Goal: Task Accomplishment & Management: Manage account settings

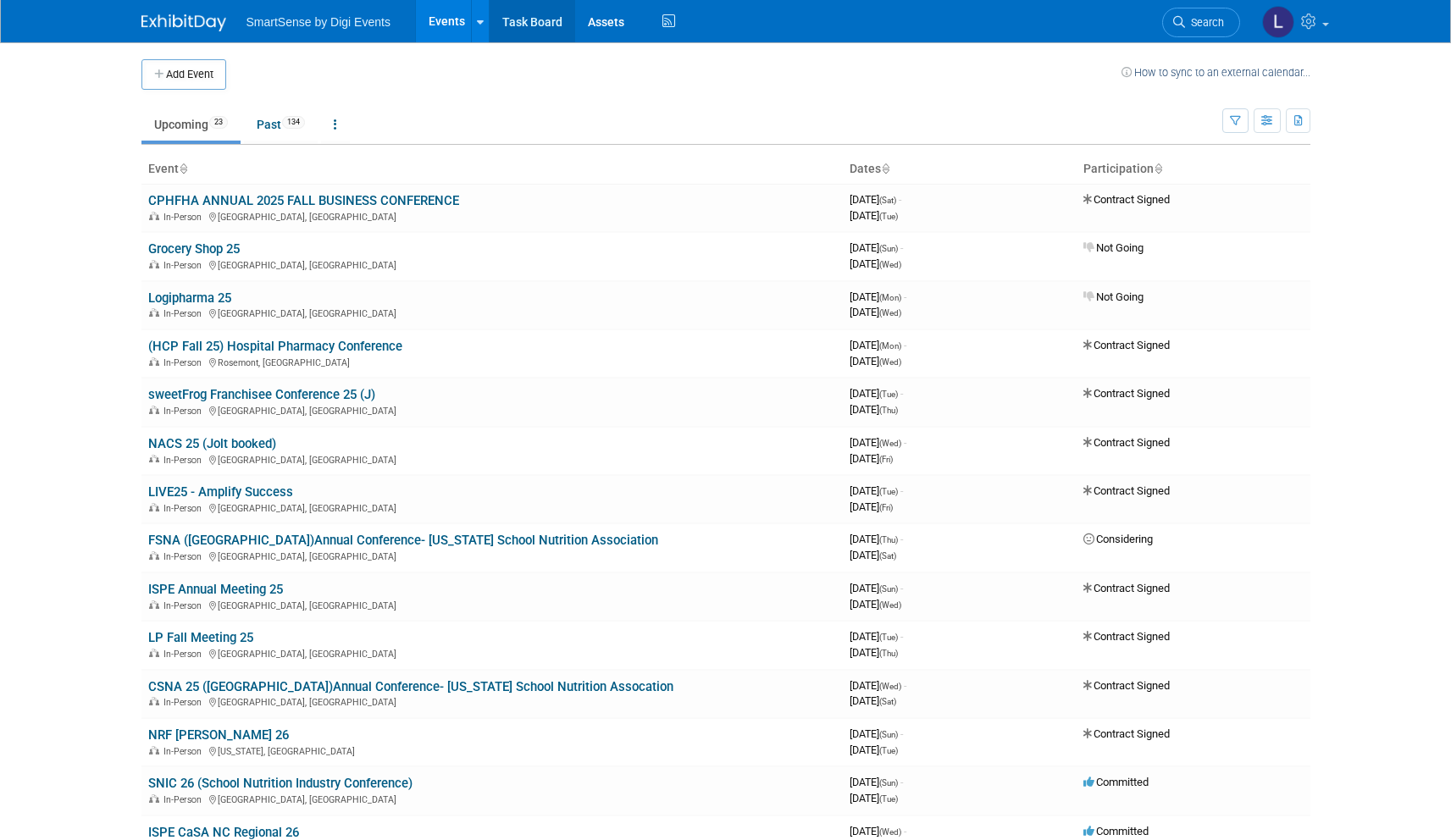
click at [523, 19] on link "Task Board" at bounding box center [533, 21] width 86 height 42
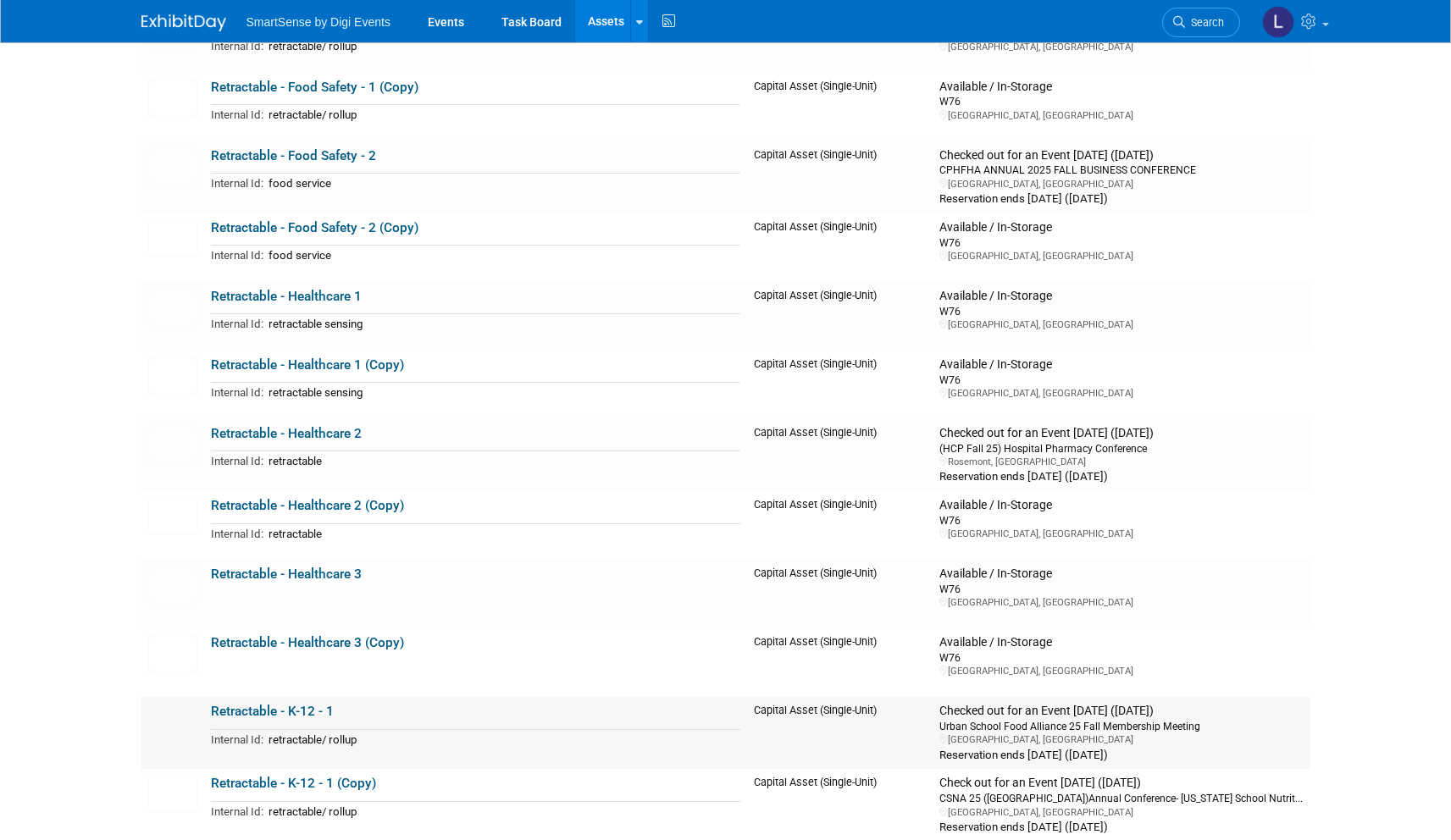
scroll to position [16273, 0]
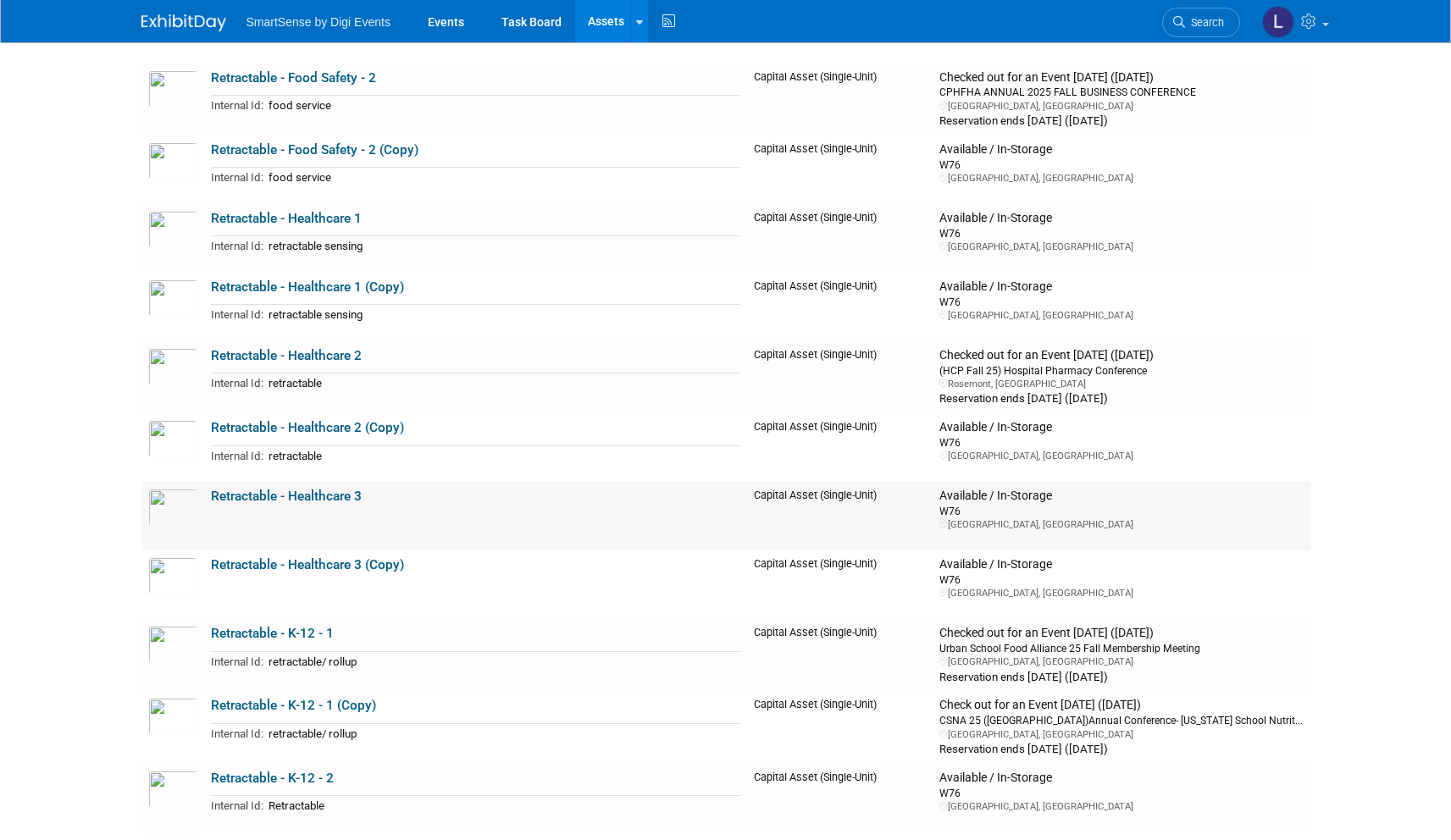
click at [311, 489] on link "Retractable - Healthcare 3​" at bounding box center [286, 497] width 151 height 16
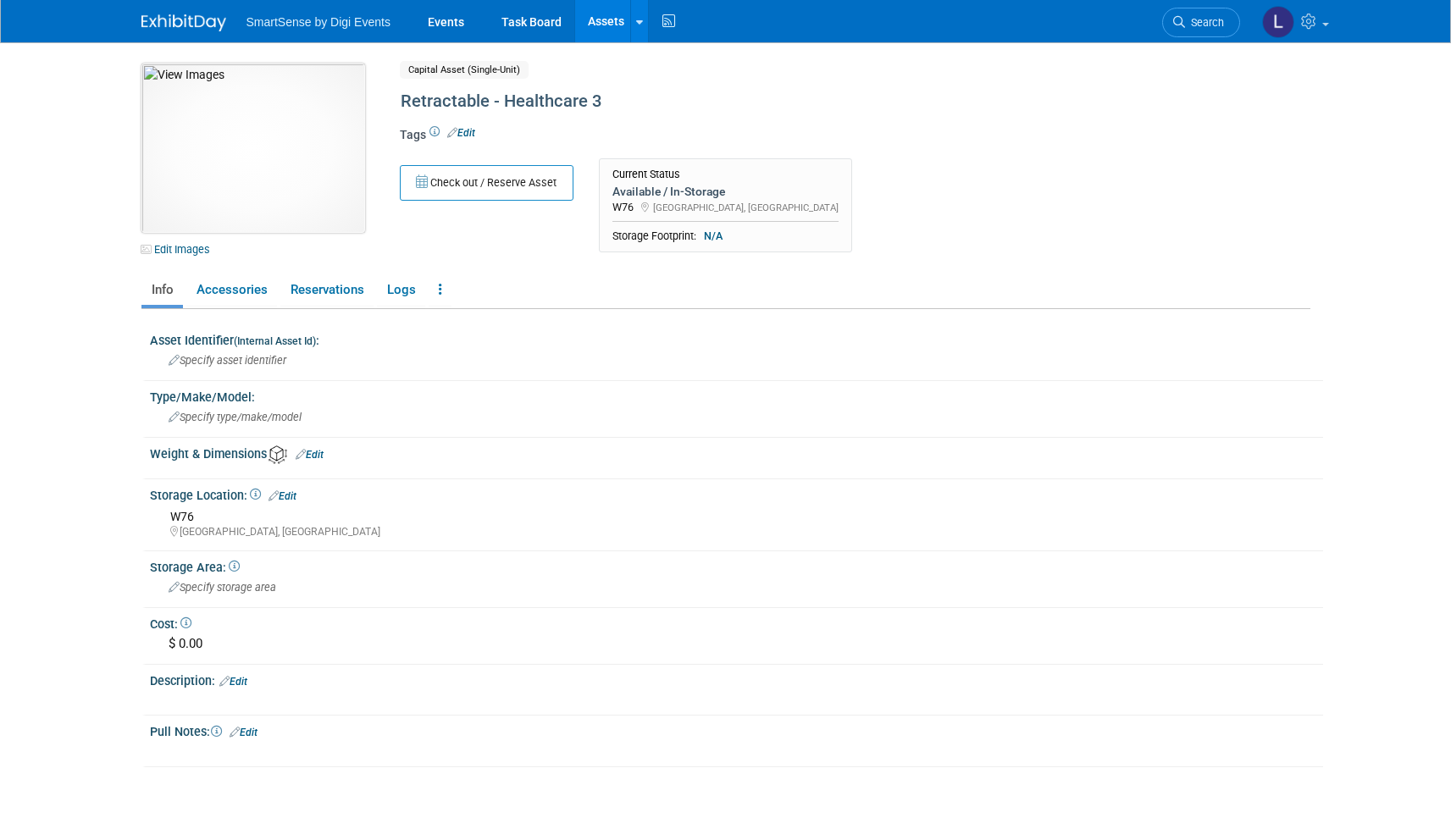
click at [294, 179] on img at bounding box center [253, 147] width 224 height 169
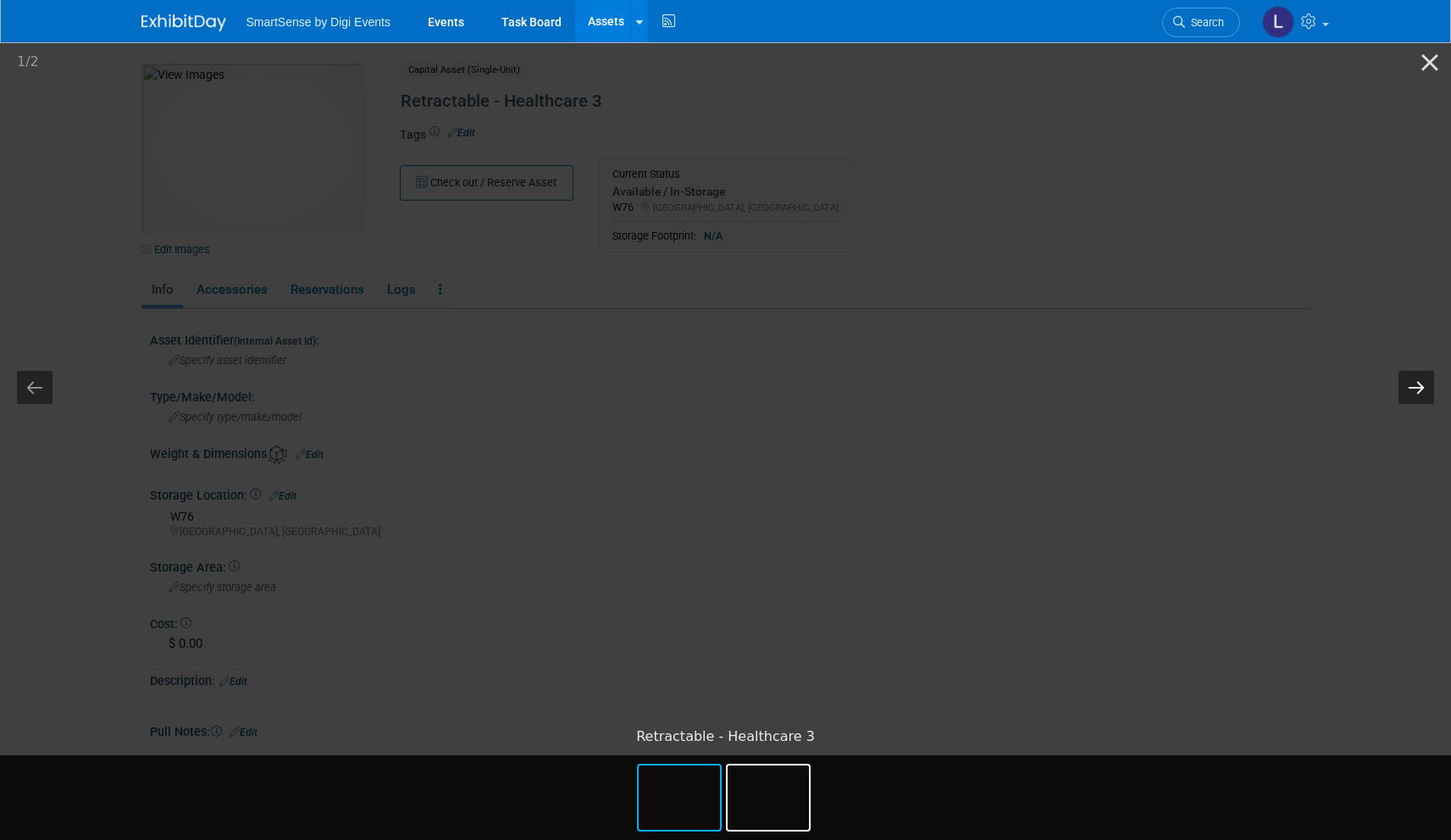
click at [1433, 388] on button "Next slide" at bounding box center [1416, 387] width 36 height 33
click at [29, 381] on button "Previous slide" at bounding box center [35, 387] width 36 height 33
click at [169, 212] on picture at bounding box center [725, 379] width 1451 height 679
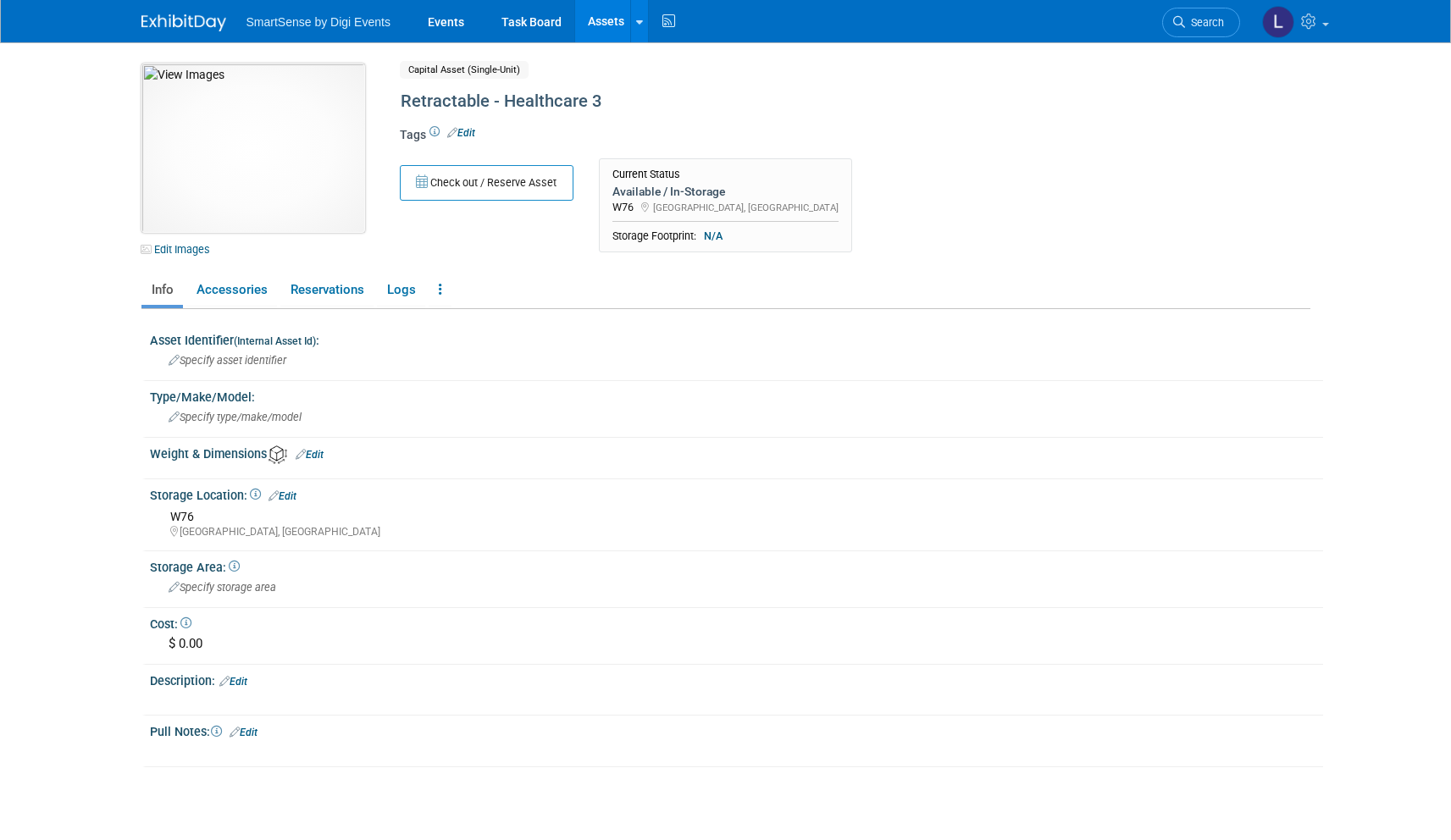
click at [304, 133] on img at bounding box center [253, 147] width 224 height 169
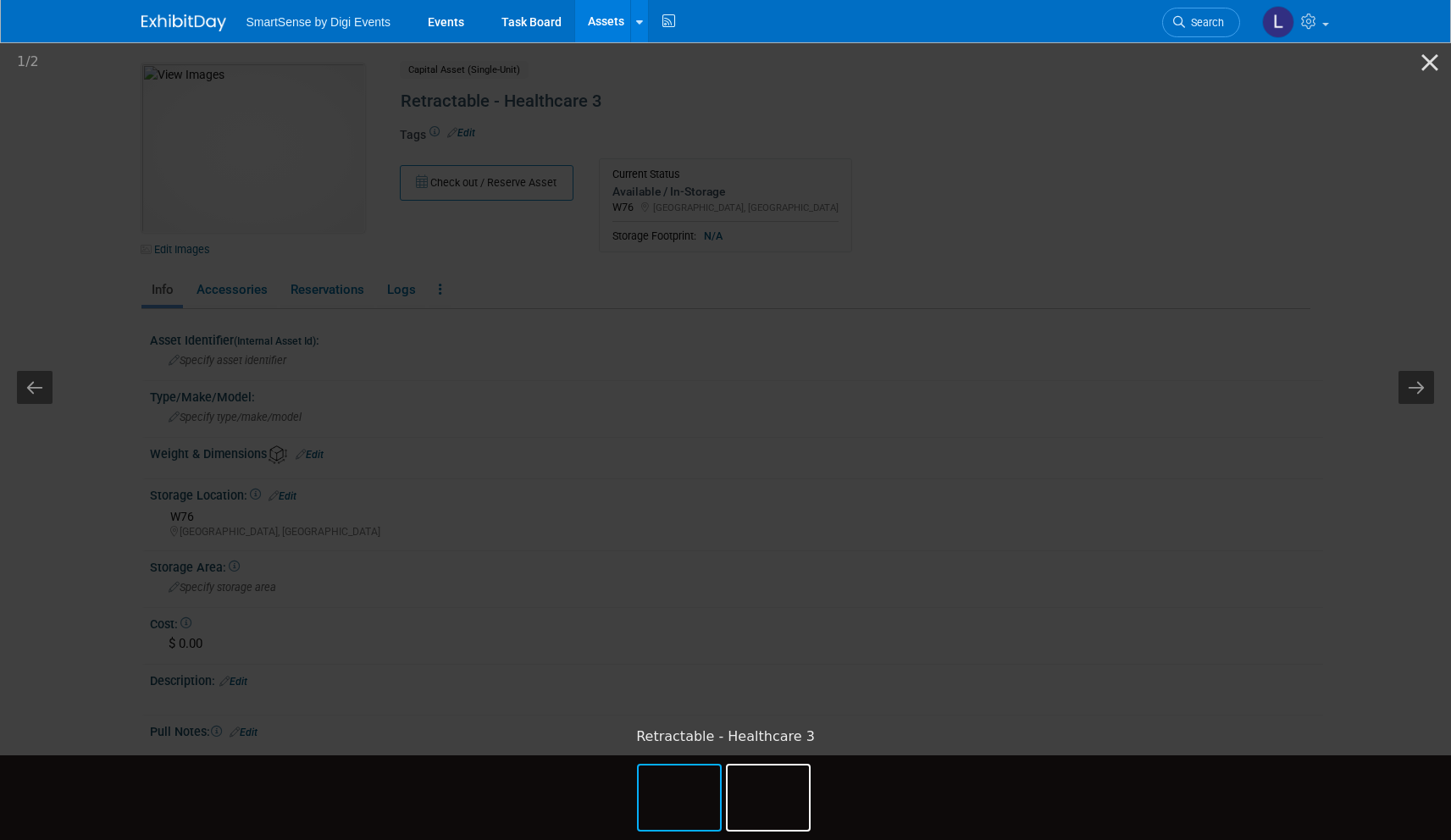
click at [917, 380] on img at bounding box center [726, 380] width 382 height 0
click at [75, 247] on picture at bounding box center [725, 379] width 1451 height 679
click at [535, 373] on img at bounding box center [726, 380] width 382 height 14
click at [1429, 76] on button "Close gallery" at bounding box center [1430, 62] width 42 height 40
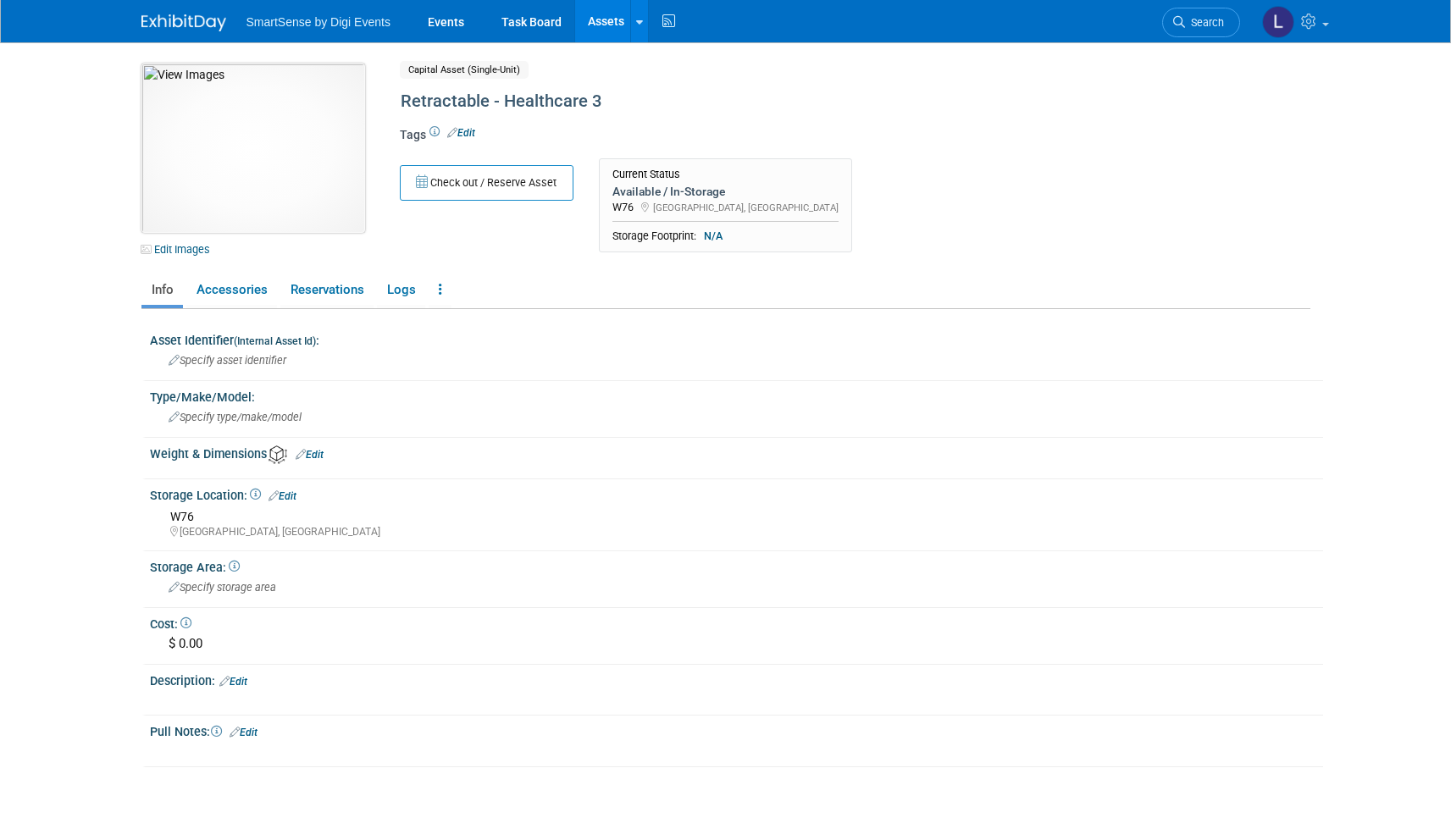
click at [267, 146] on img at bounding box center [253, 147] width 224 height 169
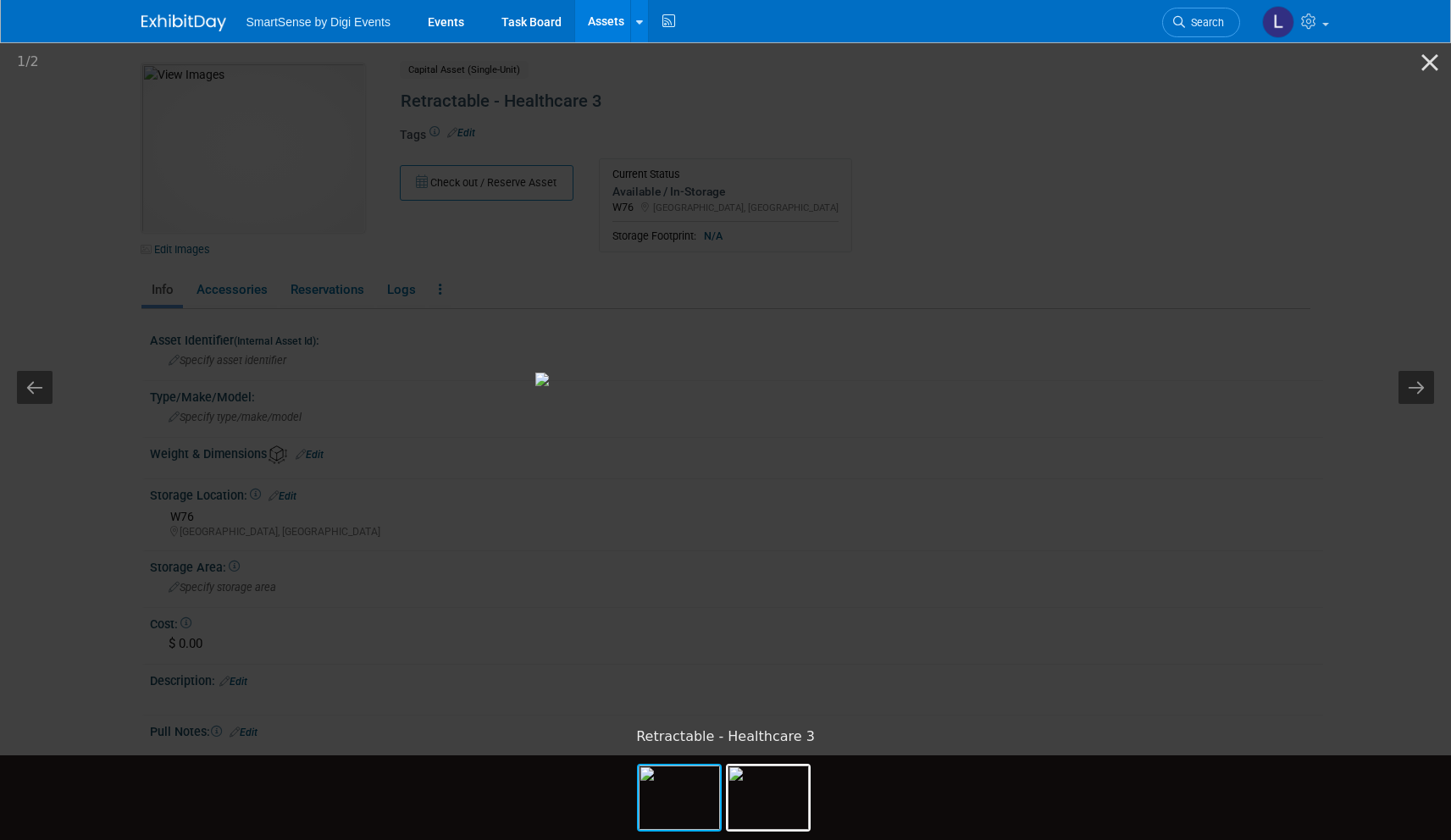
drag, startPoint x: 1293, startPoint y: 179, endPoint x: 1353, endPoint y: 101, distance: 98.4
click at [1294, 177] on picture at bounding box center [725, 379] width 1451 height 679
click at [1436, 60] on button "Close gallery" at bounding box center [1430, 62] width 42 height 40
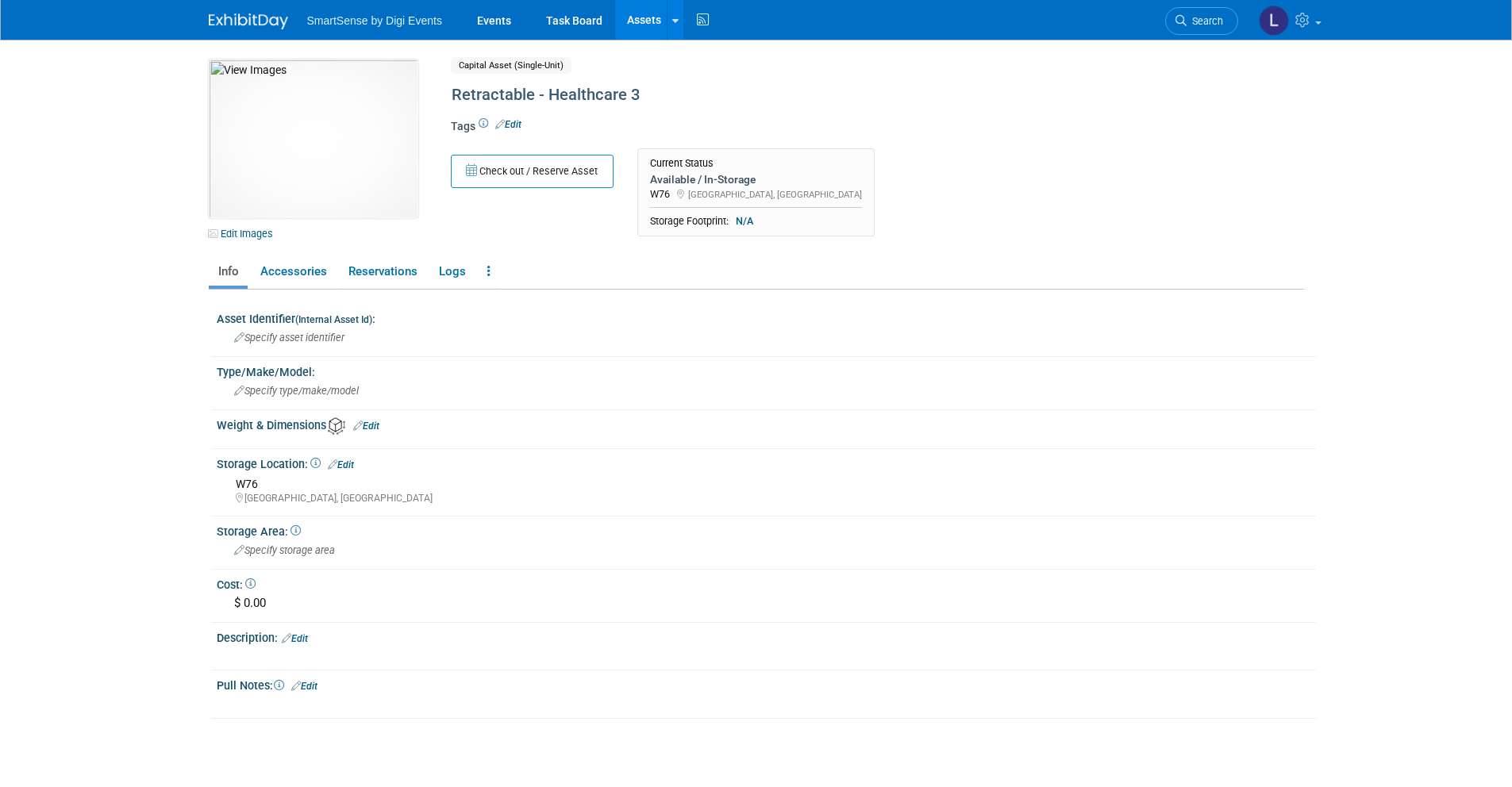
click at [642, 19] on link "Assets" at bounding box center [643, 19] width 58 height 40
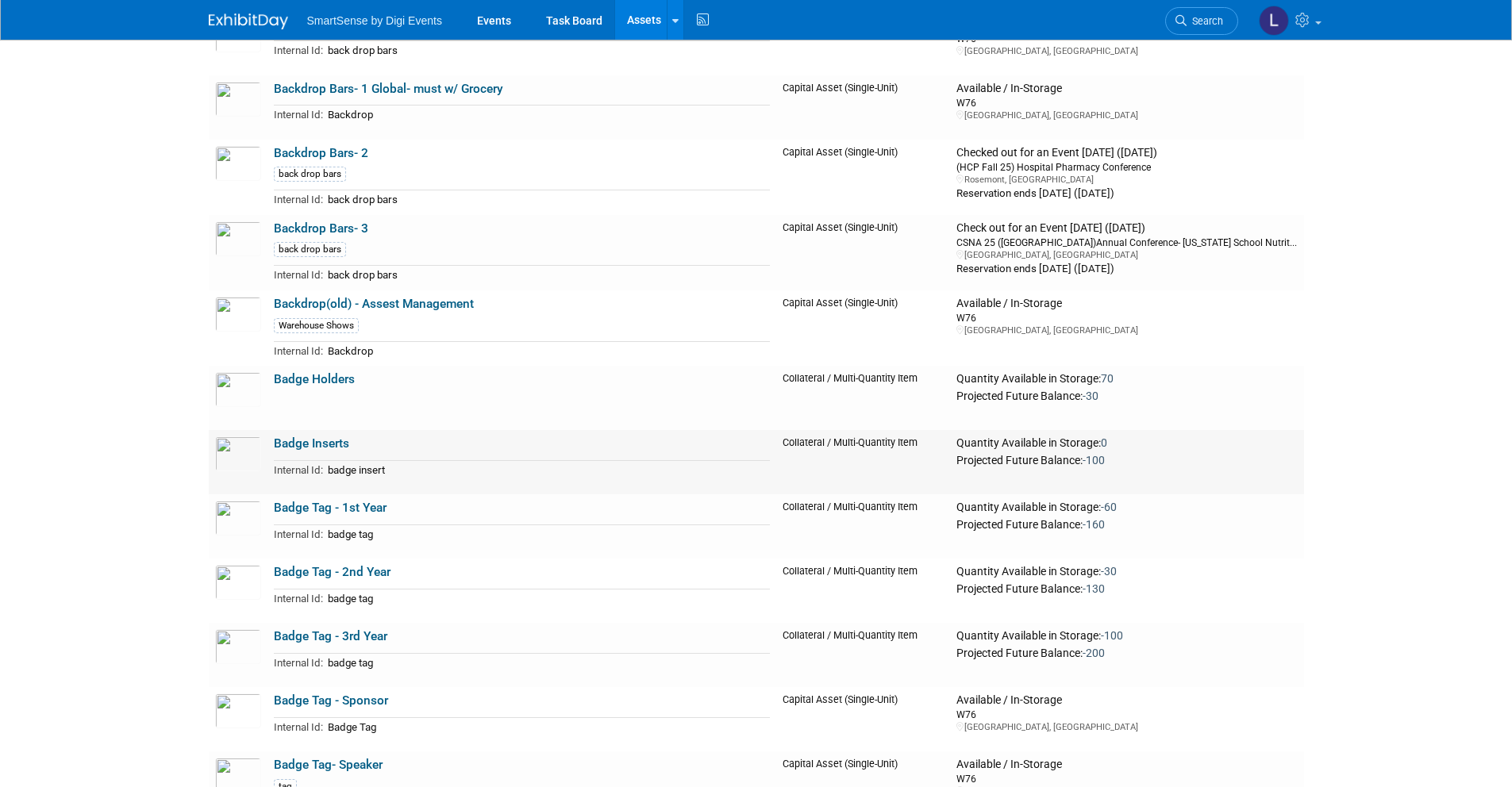
scroll to position [1607, 0]
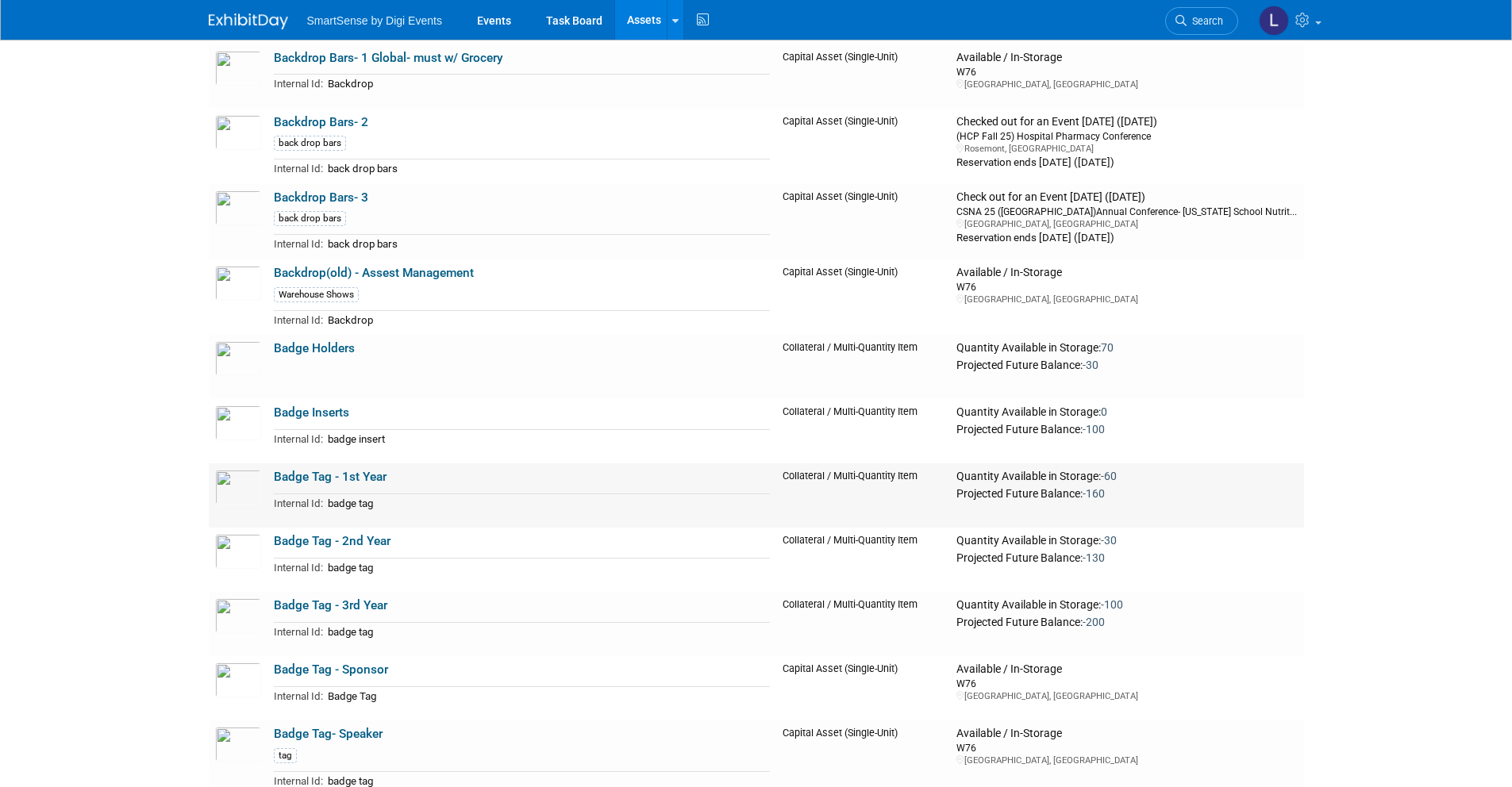
click at [310, 476] on link "Badge Tag - 1st Year" at bounding box center [330, 477] width 113 height 15
click at [345, 538] on link "Badge Tag - 2nd Year" at bounding box center [332, 541] width 117 height 15
click at [327, 608] on link "Badge Tag - 3rd Year" at bounding box center [331, 606] width 114 height 15
click at [360, 673] on link "Badge Tag - Sponsor" at bounding box center [331, 670] width 115 height 15
click at [331, 727] on link "Badge Tag- Speaker" at bounding box center [328, 734] width 109 height 15
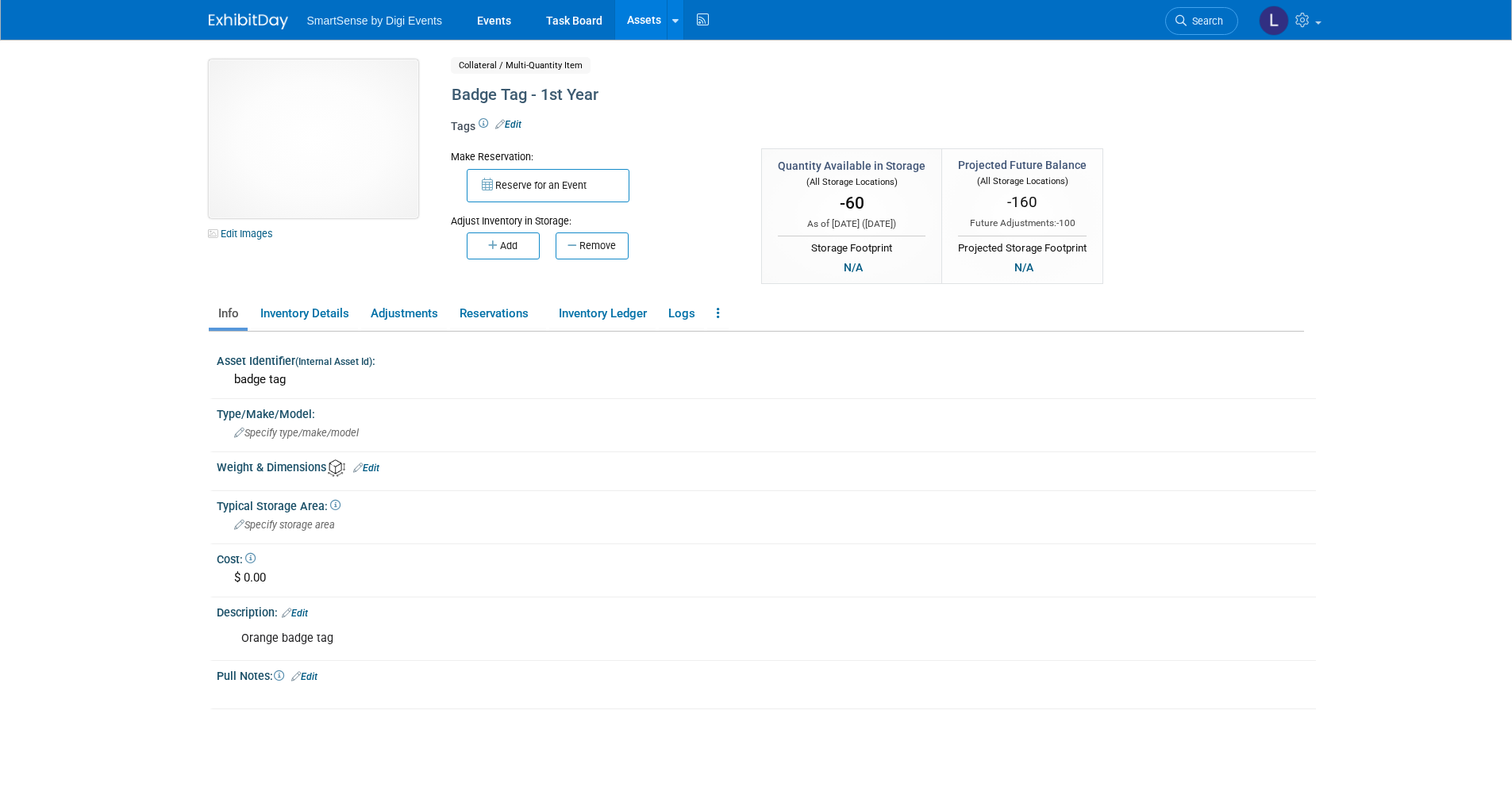
click at [375, 195] on img at bounding box center [314, 138] width 210 height 158
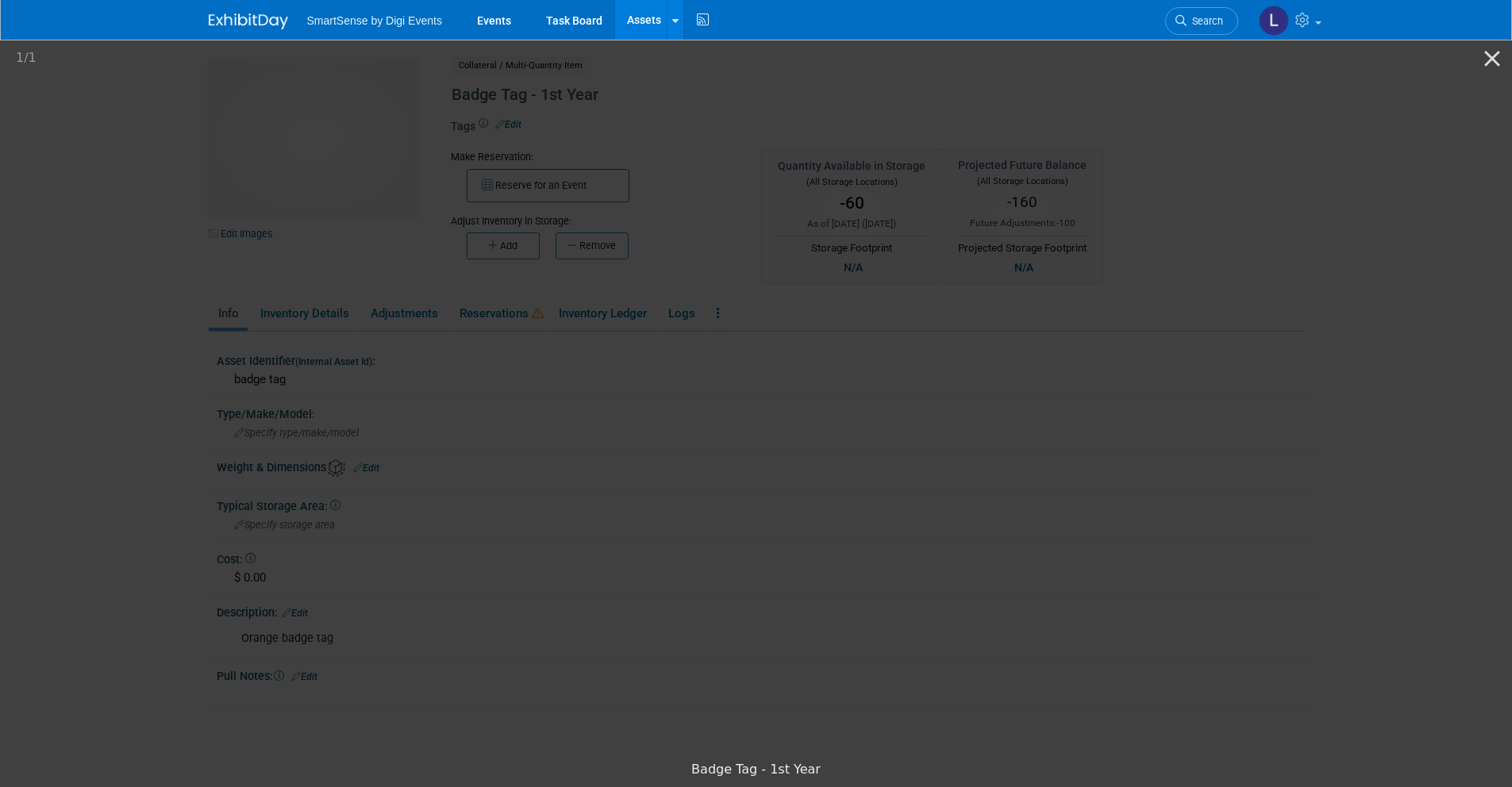
click at [984, 144] on picture at bounding box center [756, 395] width 1512 height 716
click at [1496, 65] on button "Close gallery" at bounding box center [1492, 58] width 40 height 37
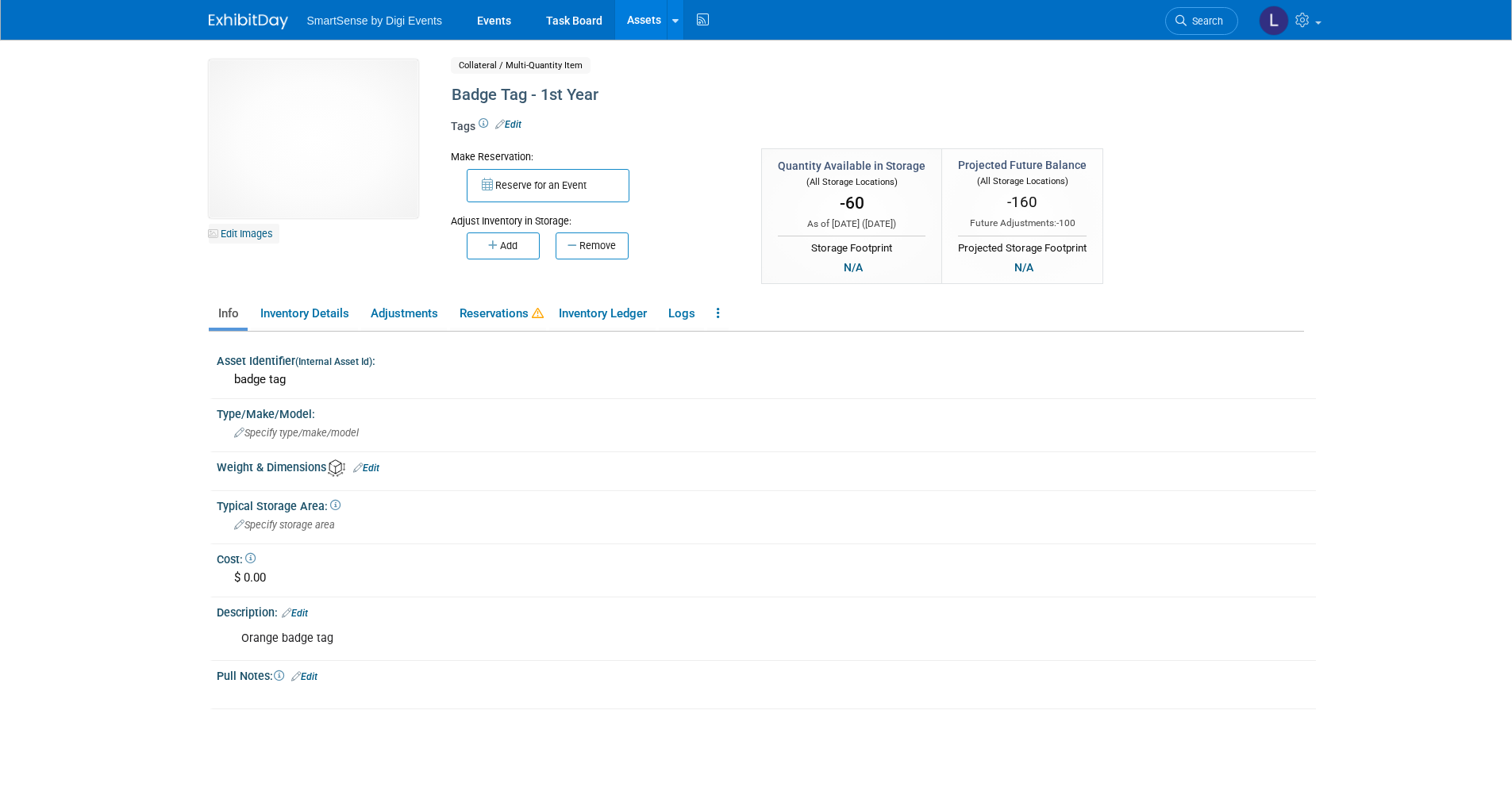
click at [270, 230] on link "Edit Images" at bounding box center [244, 233] width 71 height 19
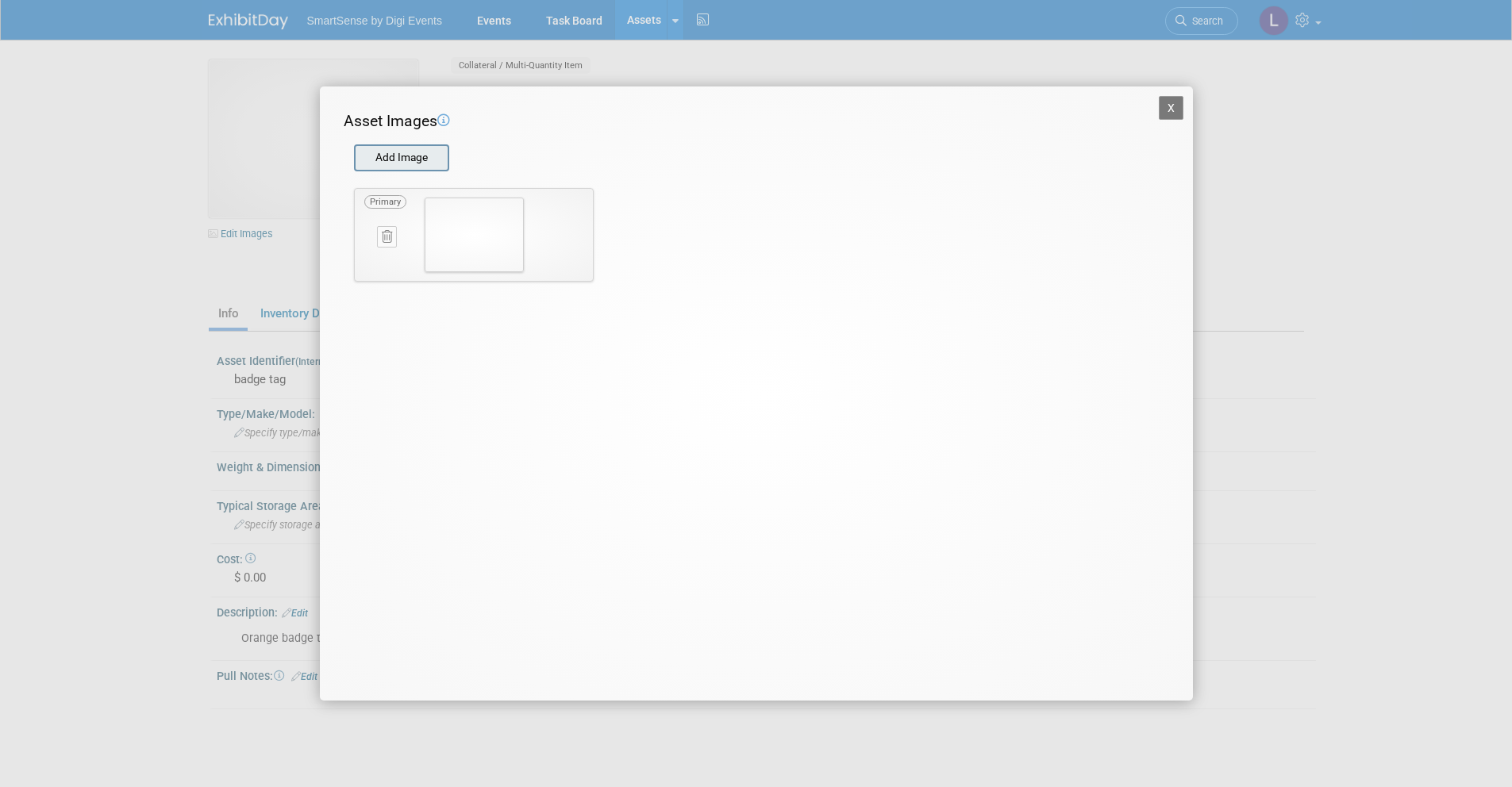
click at [420, 163] on input "file" at bounding box center [353, 158] width 189 height 24
click at [410, 151] on input "file" at bounding box center [353, 158] width 189 height 24
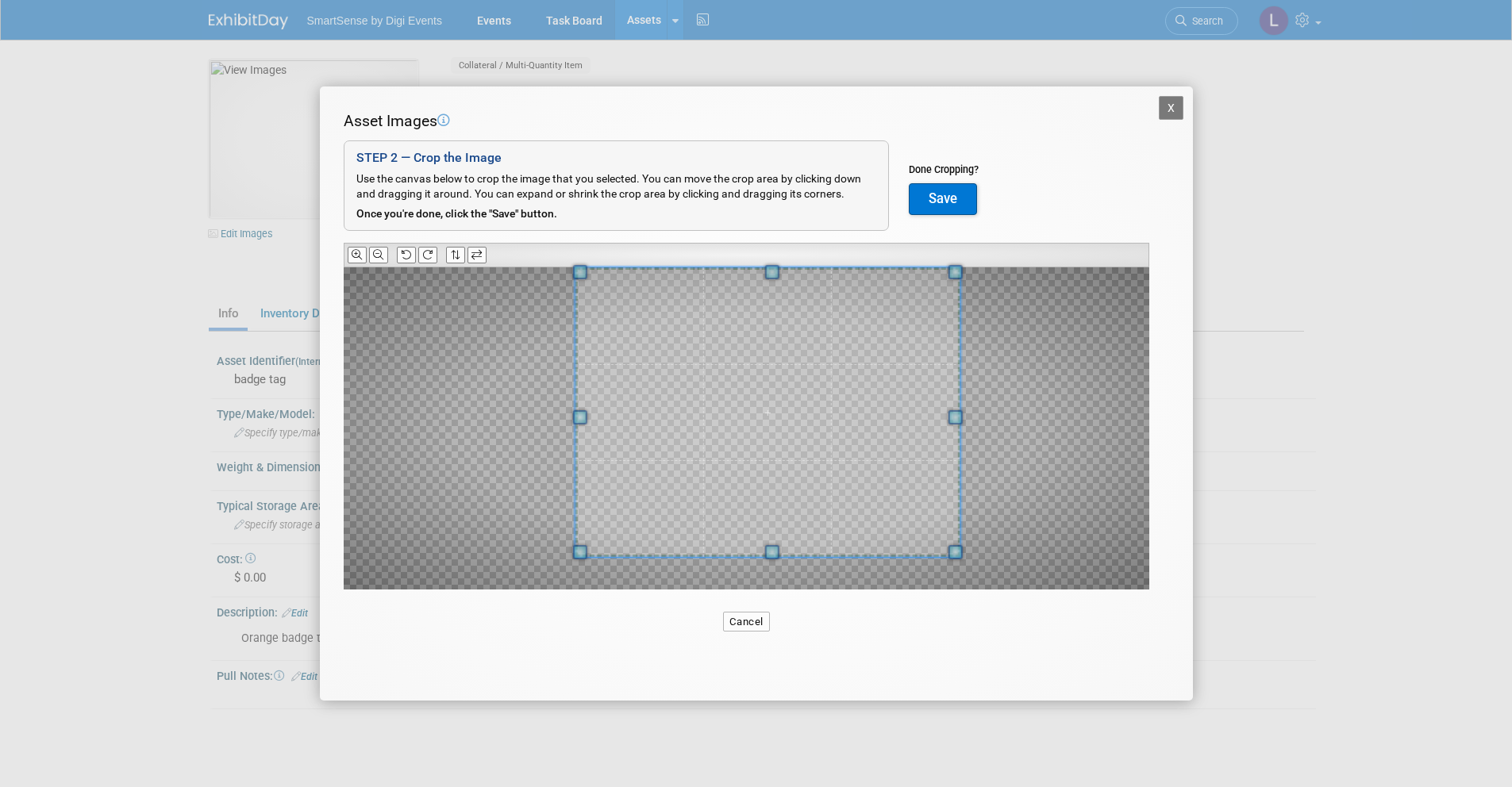
click at [1254, 151] on div "X Asset Images Add Image STEP 2 — Crop the Image Use the canvas below to crop t…" at bounding box center [756, 393] width 1512 height 787
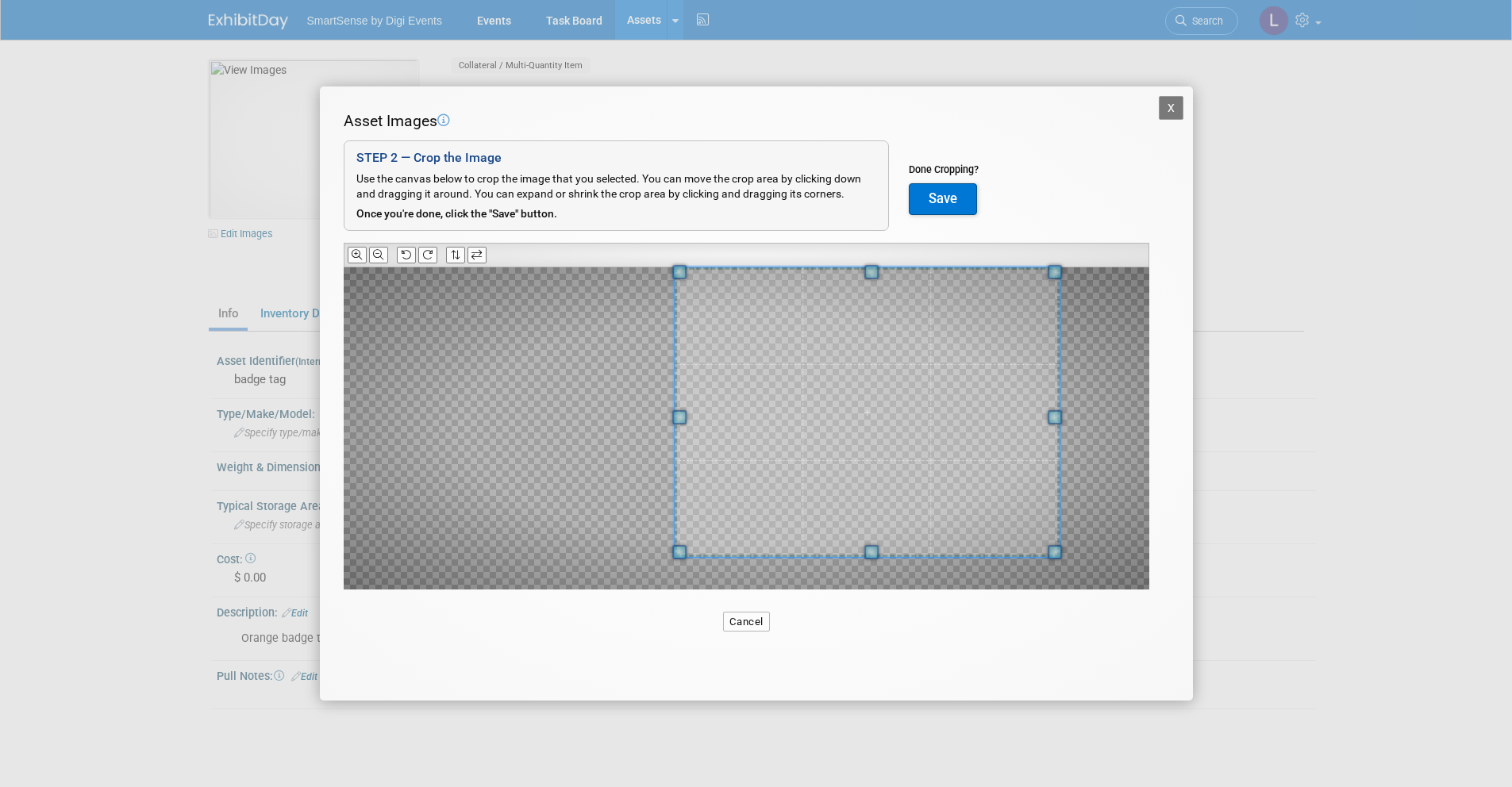
click at [997, 335] on span at bounding box center [867, 412] width 386 height 290
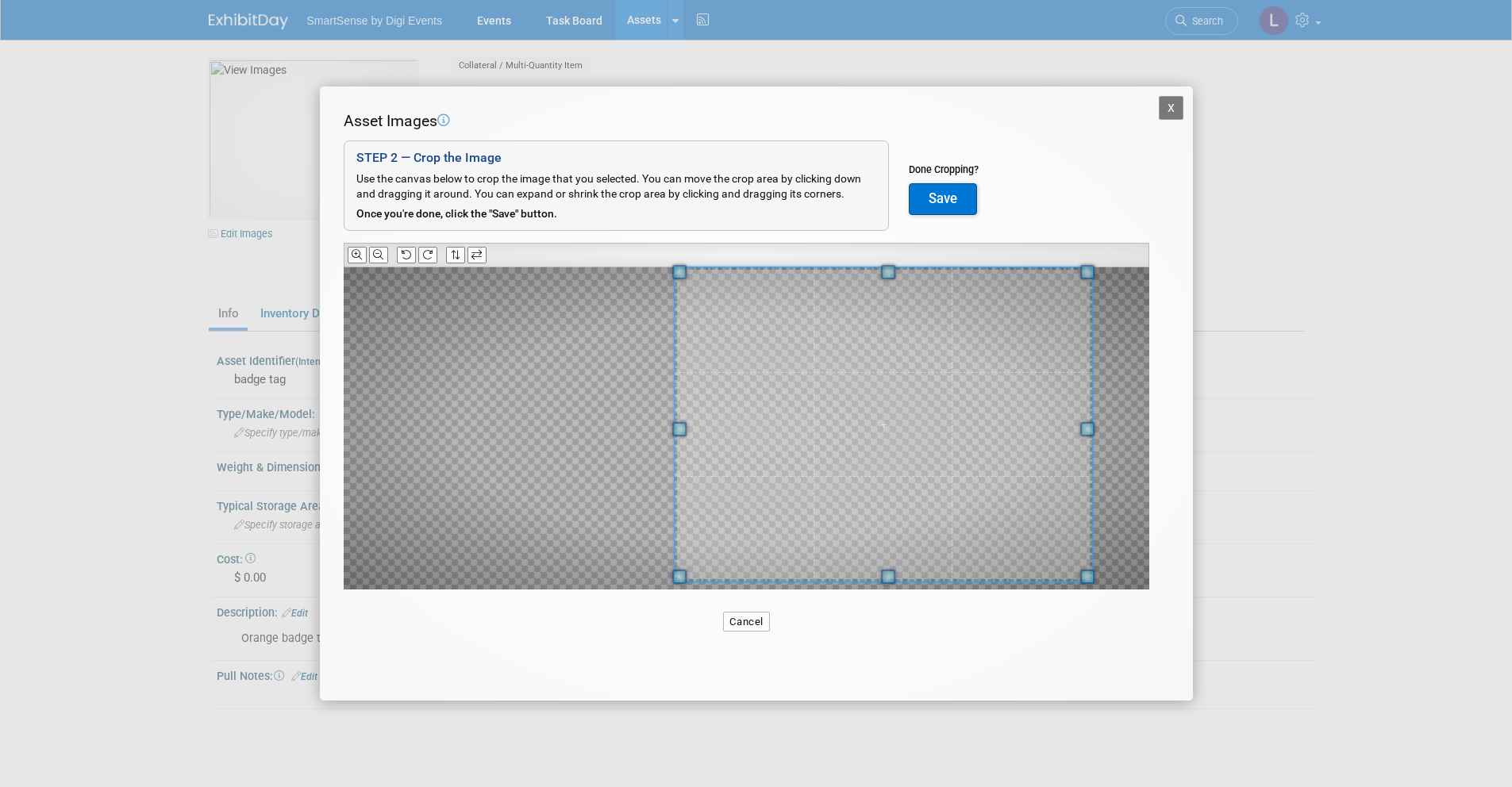
click at [1086, 584] on span at bounding box center [1088, 577] width 15 height 15
drag, startPoint x: 1010, startPoint y: 437, endPoint x: 1014, endPoint y: 490, distance: 53.2
drag, startPoint x: 1009, startPoint y: 463, endPoint x: 1003, endPoint y: 409, distance: 54.3
click at [990, 357] on span at bounding box center [881, 424] width 418 height 314
click at [982, 371] on span at bounding box center [882, 424] width 418 height 314
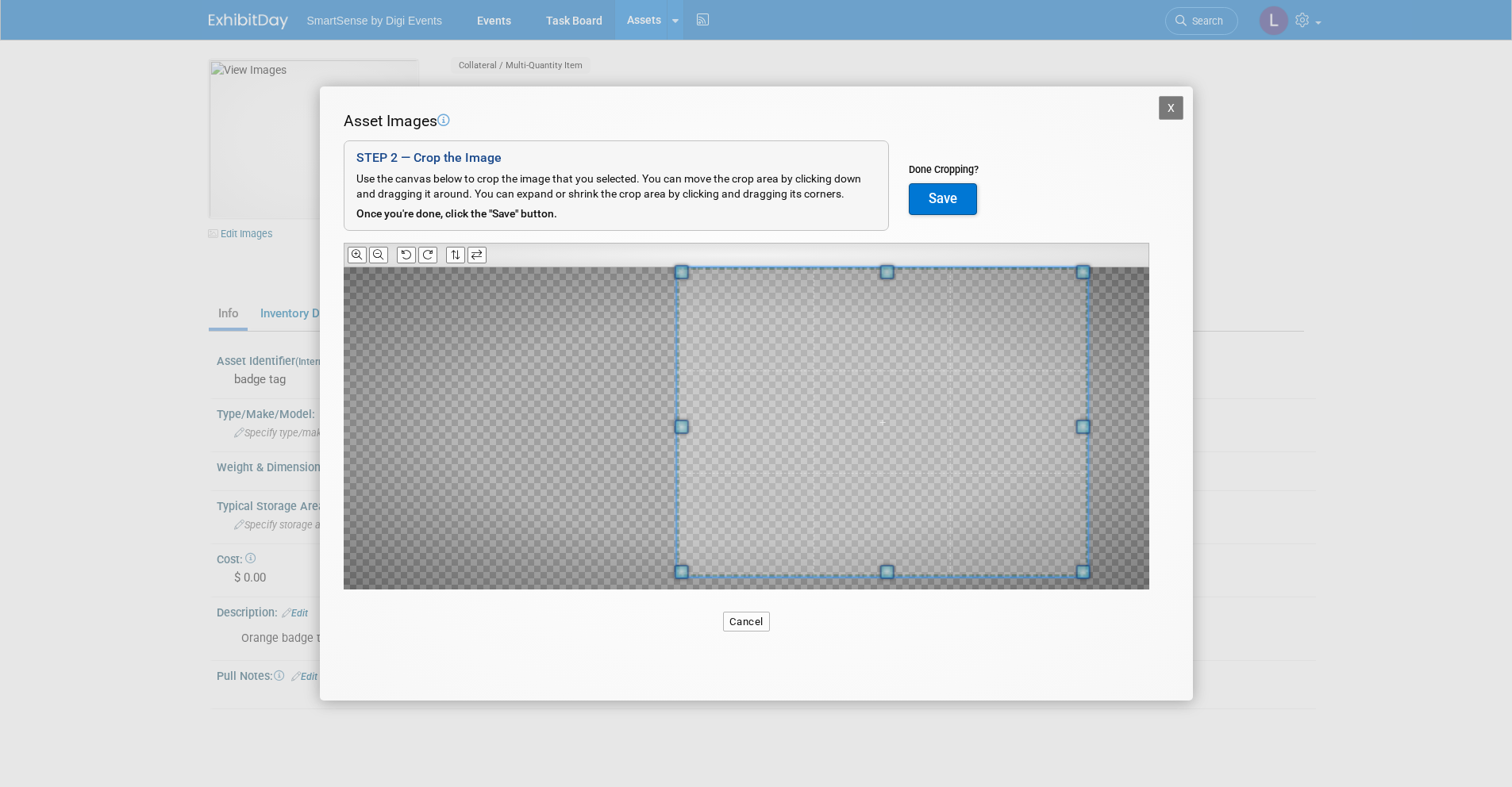
click at [889, 577] on span at bounding box center [886, 573] width 15 height 15
click at [888, 370] on span at bounding box center [868, 422] width 412 height 309
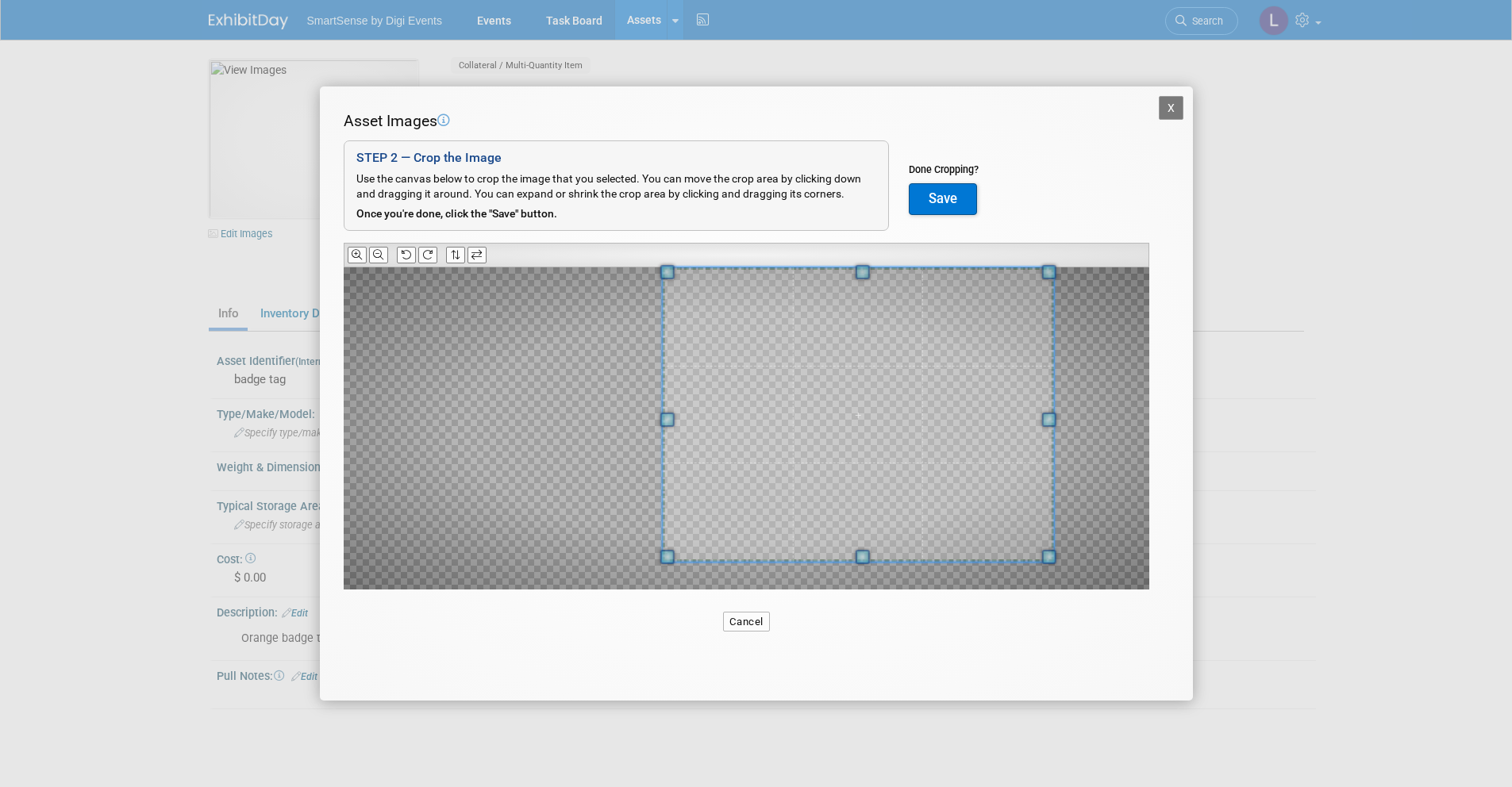
click at [1054, 560] on span at bounding box center [1050, 557] width 15 height 15
click at [680, 557] on div at bounding box center [747, 428] width 806 height 322
click at [794, 412] on span at bounding box center [863, 413] width 381 height 287
click at [965, 191] on button "Save" at bounding box center [943, 199] width 68 height 32
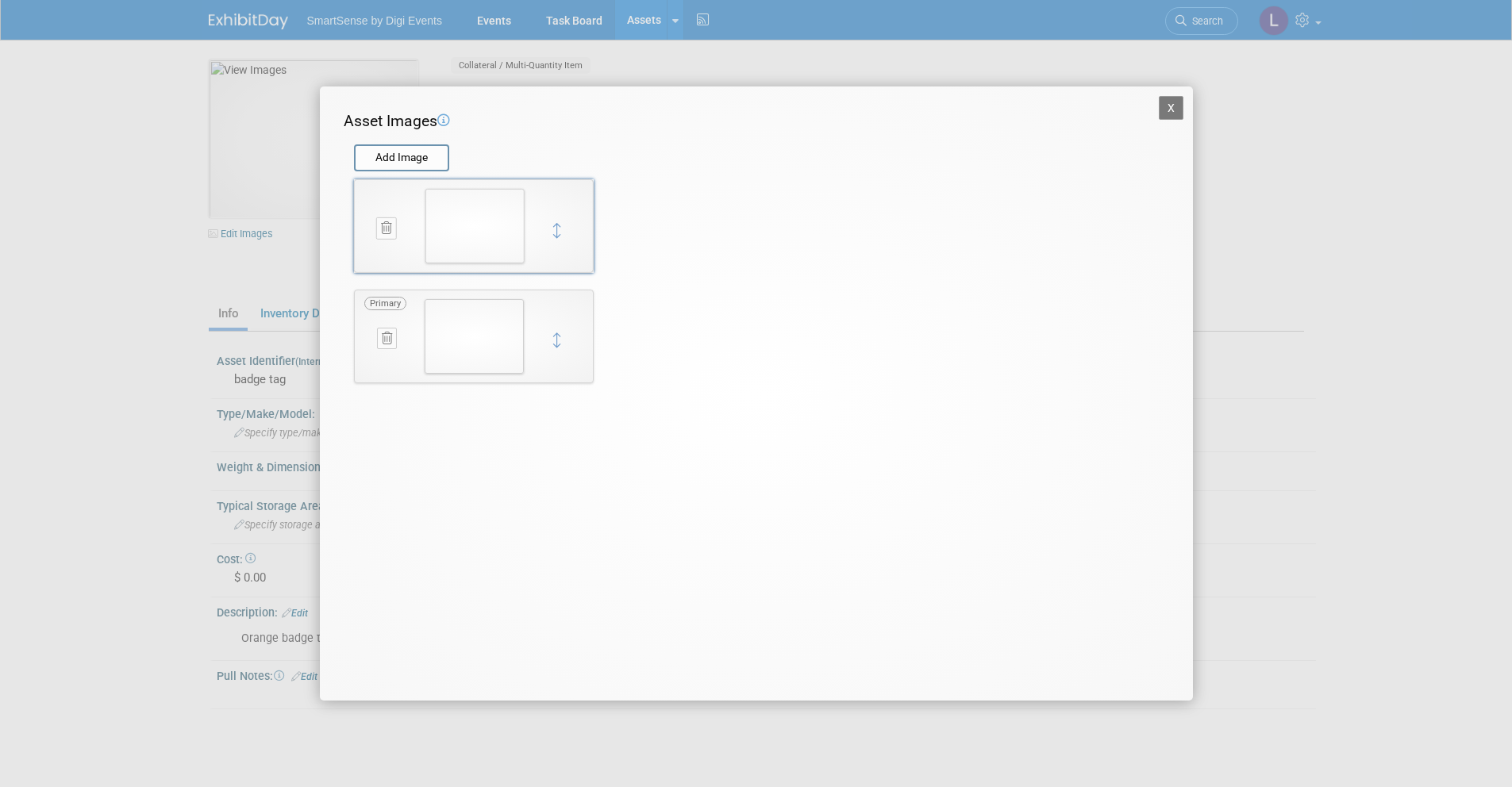
drag, startPoint x: 561, startPoint y: 339, endPoint x: 562, endPoint y: 228, distance: 111.0
click at [1160, 106] on button "X" at bounding box center [1171, 107] width 25 height 24
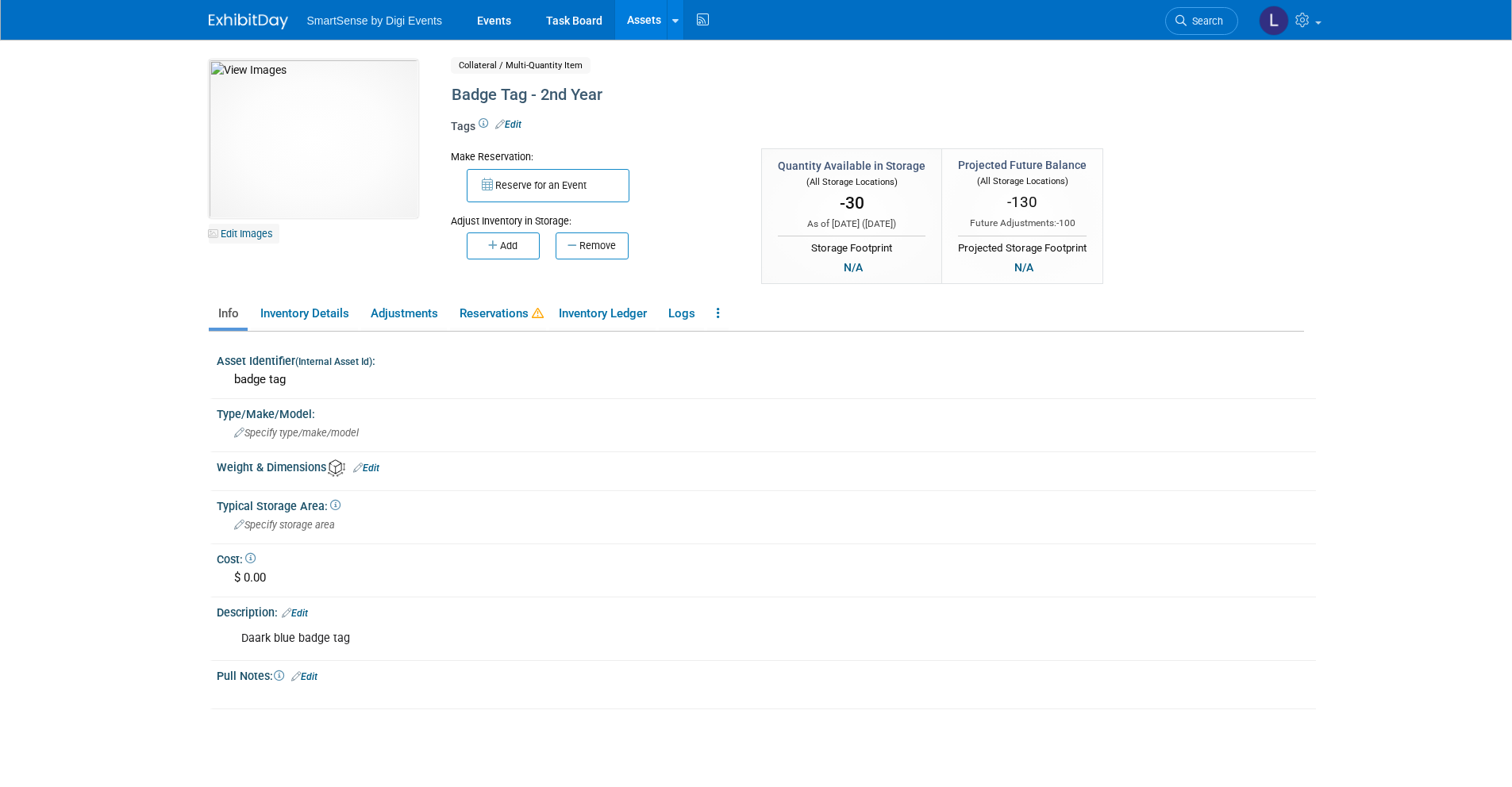
click at [264, 229] on link "Edit Images" at bounding box center [244, 233] width 71 height 19
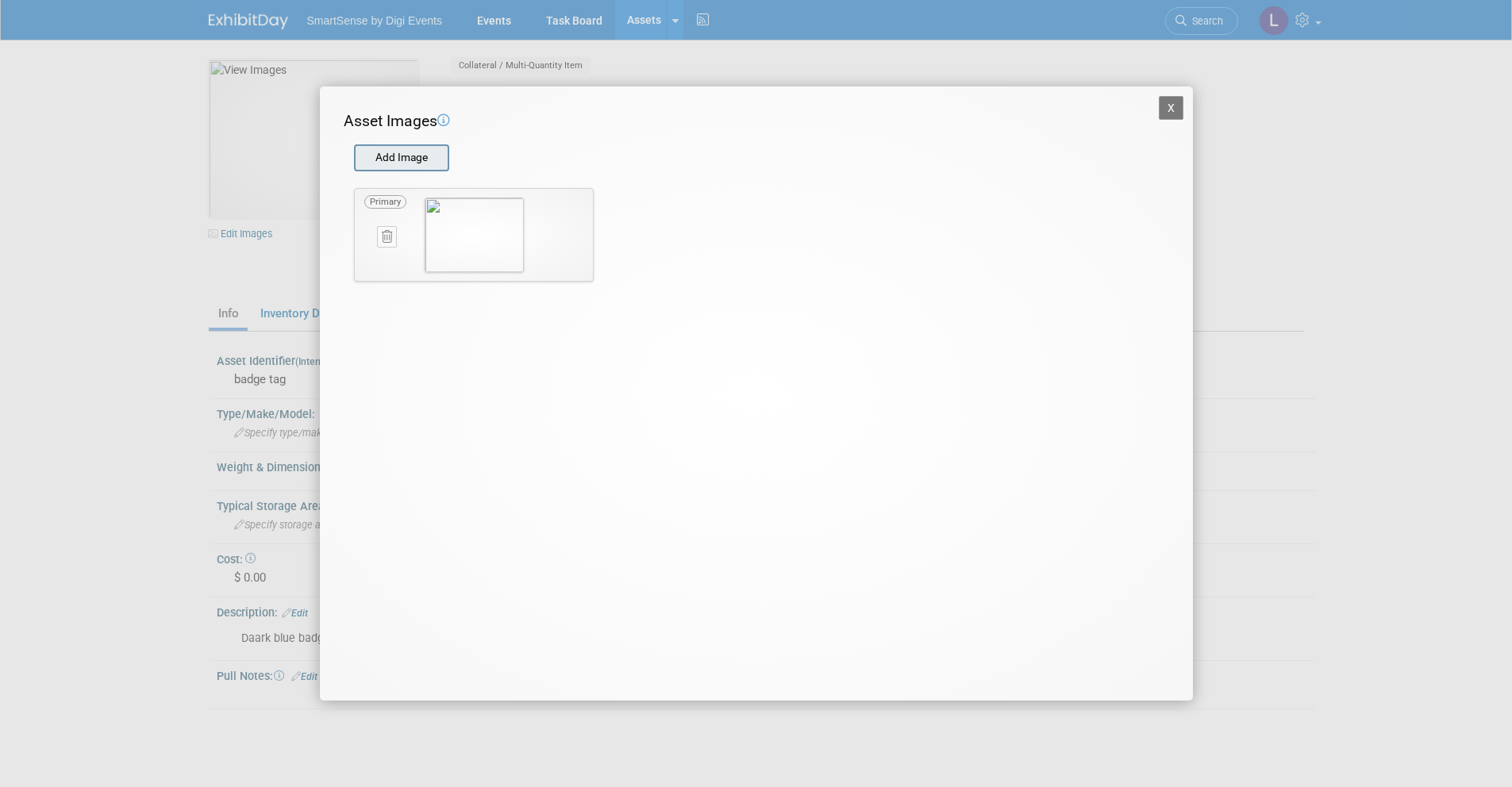
click at [404, 157] on input "file" at bounding box center [353, 158] width 189 height 24
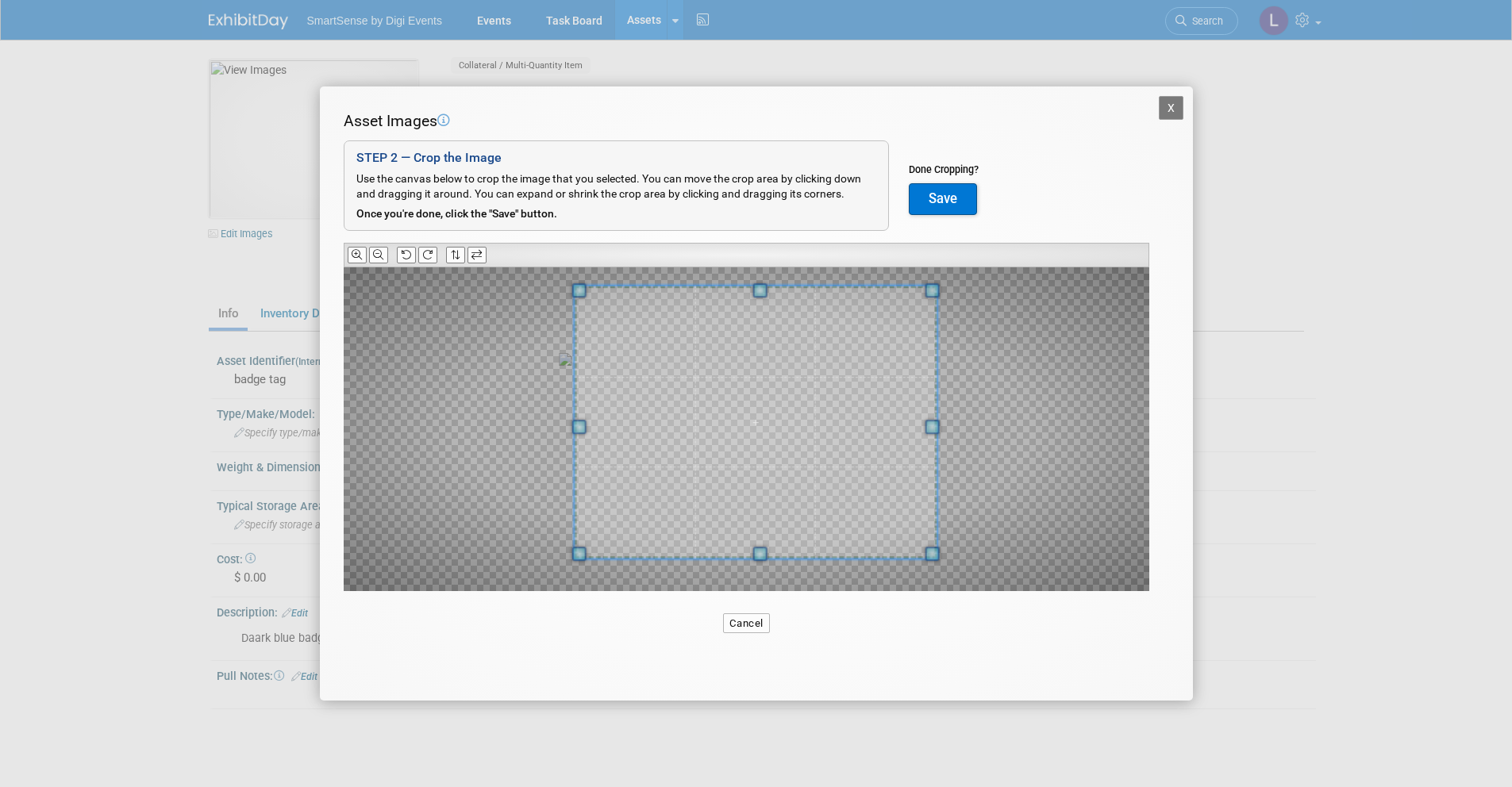
click at [934, 289] on span at bounding box center [932, 291] width 15 height 15
click at [564, 571] on div at bounding box center [747, 429] width 806 height 324
click at [948, 203] on button "Save" at bounding box center [943, 199] width 68 height 32
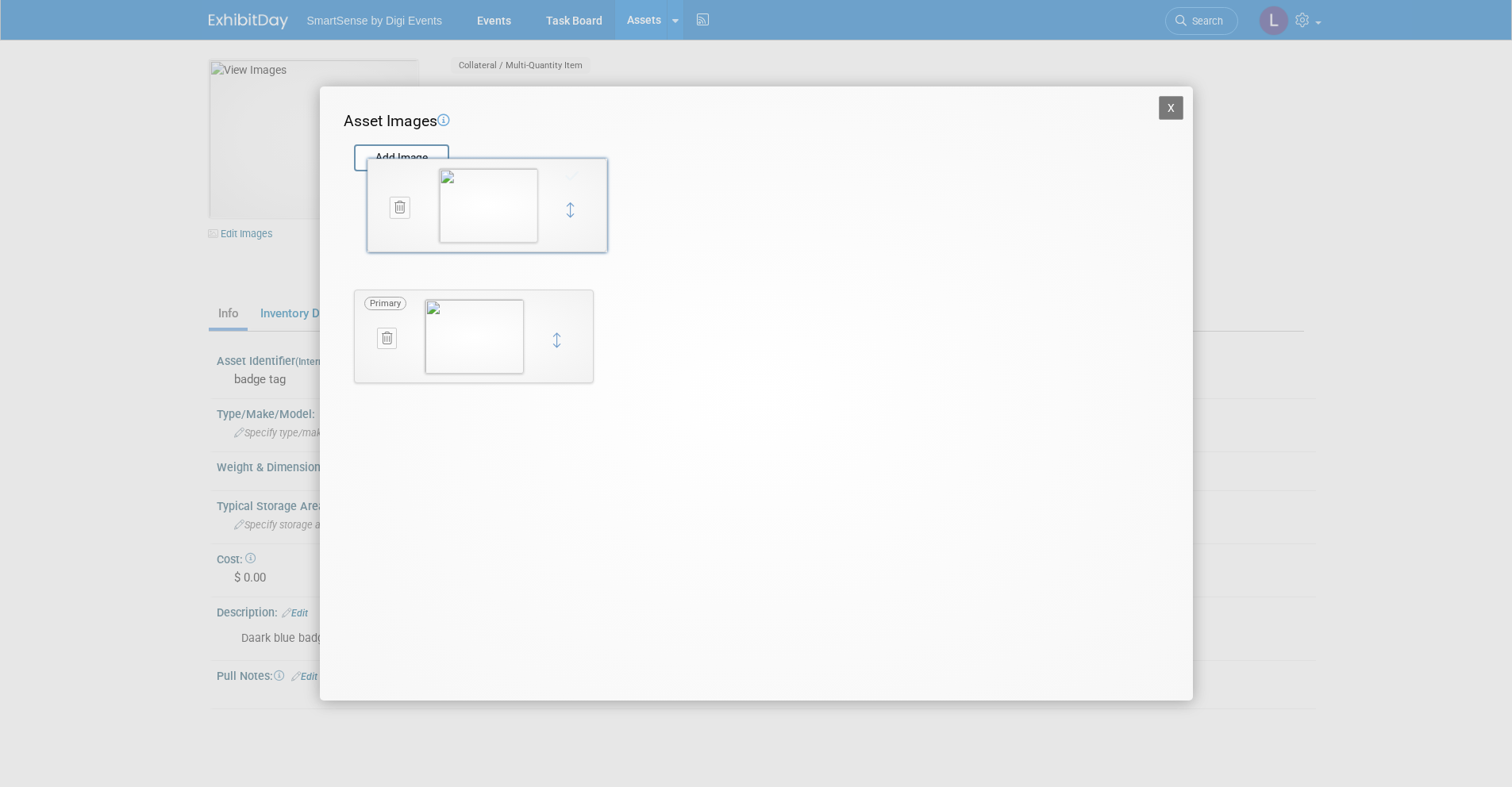
drag, startPoint x: 565, startPoint y: 266, endPoint x: 563, endPoint y: 180, distance: 86.0
click at [1175, 108] on button "X" at bounding box center [1171, 107] width 25 height 24
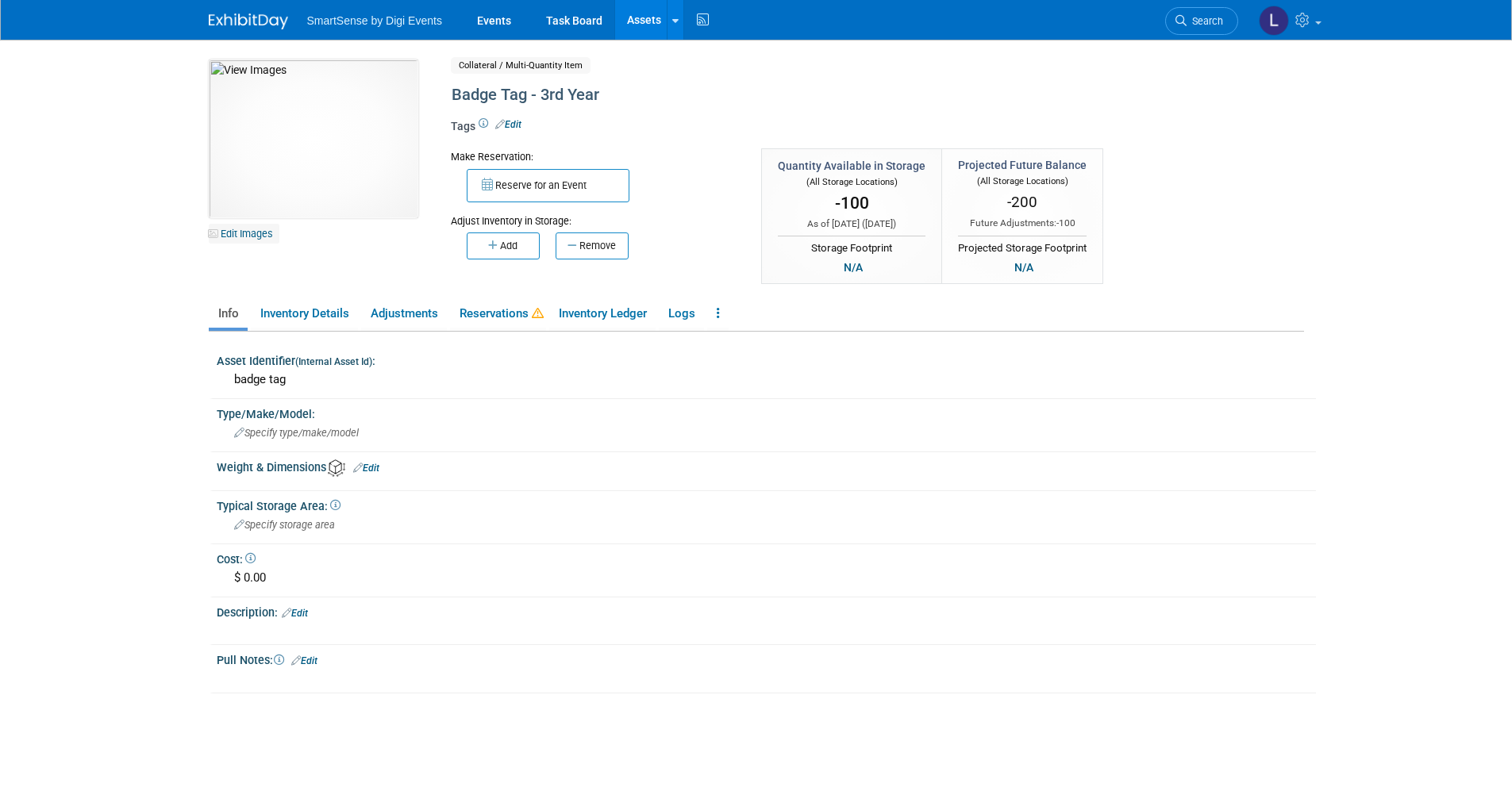
click at [247, 237] on link "Edit Images" at bounding box center [244, 233] width 71 height 19
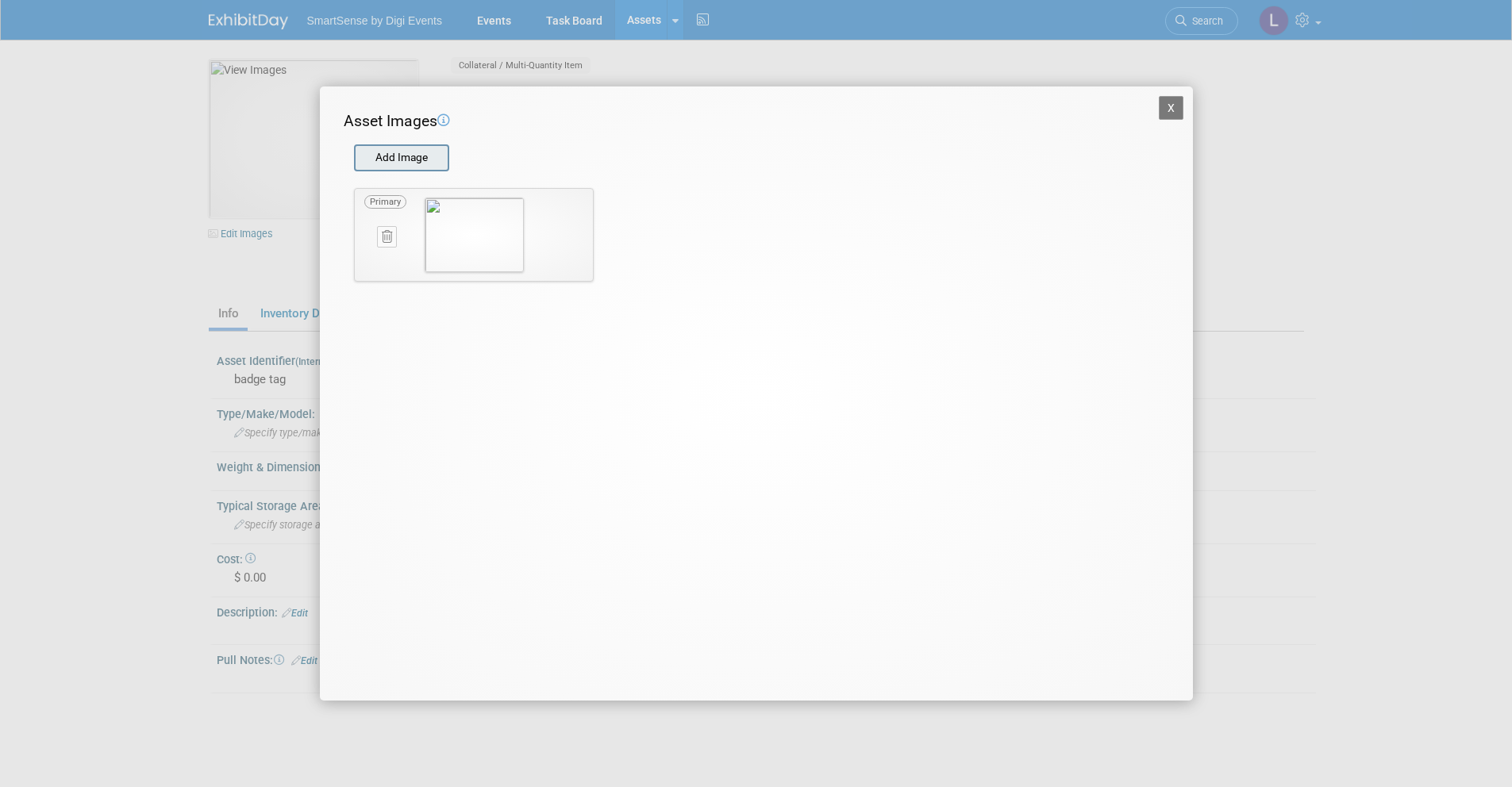
click at [423, 147] on input "file" at bounding box center [353, 158] width 189 height 24
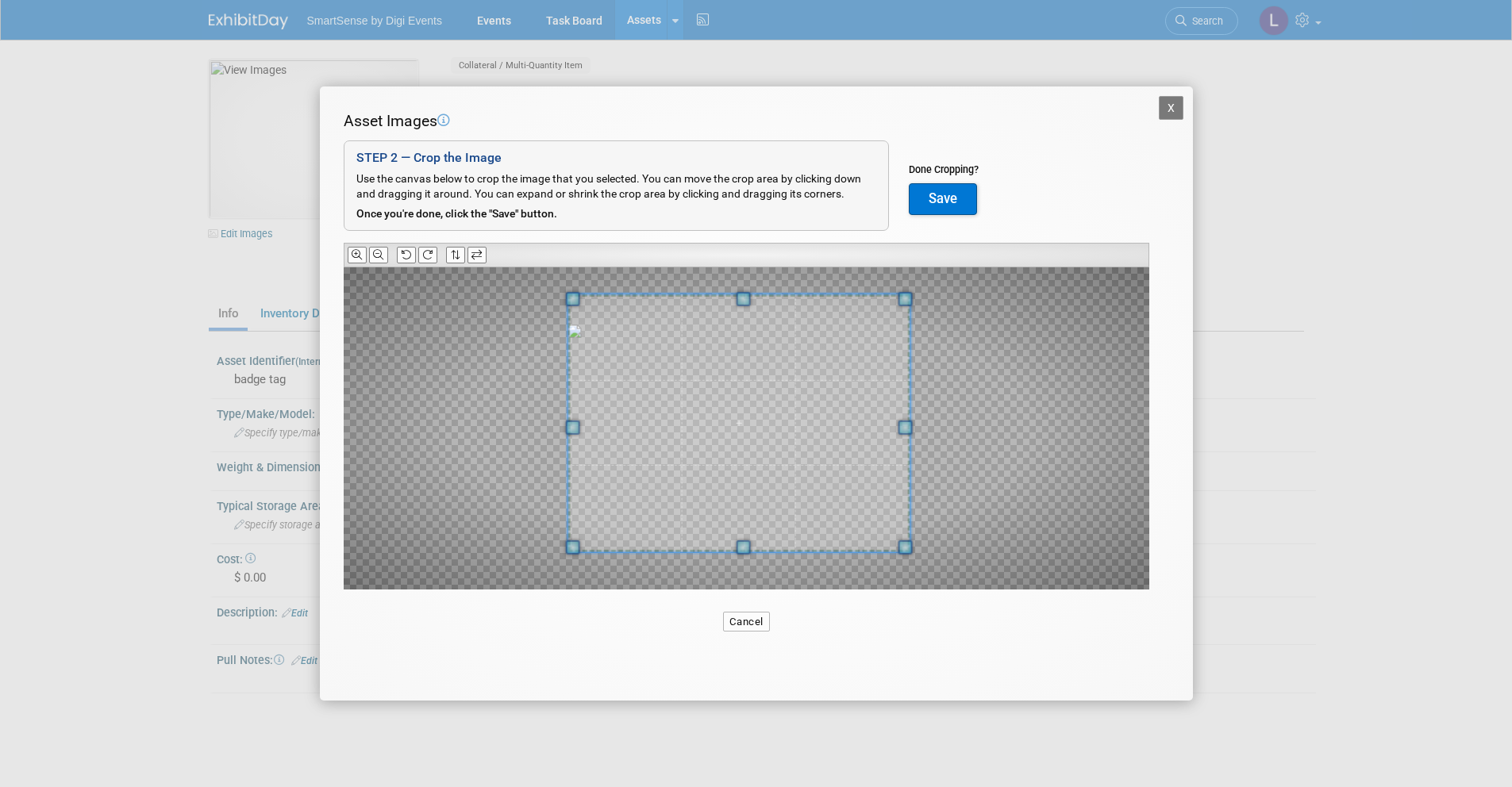
click at [748, 406] on span at bounding box center [738, 422] width 342 height 257
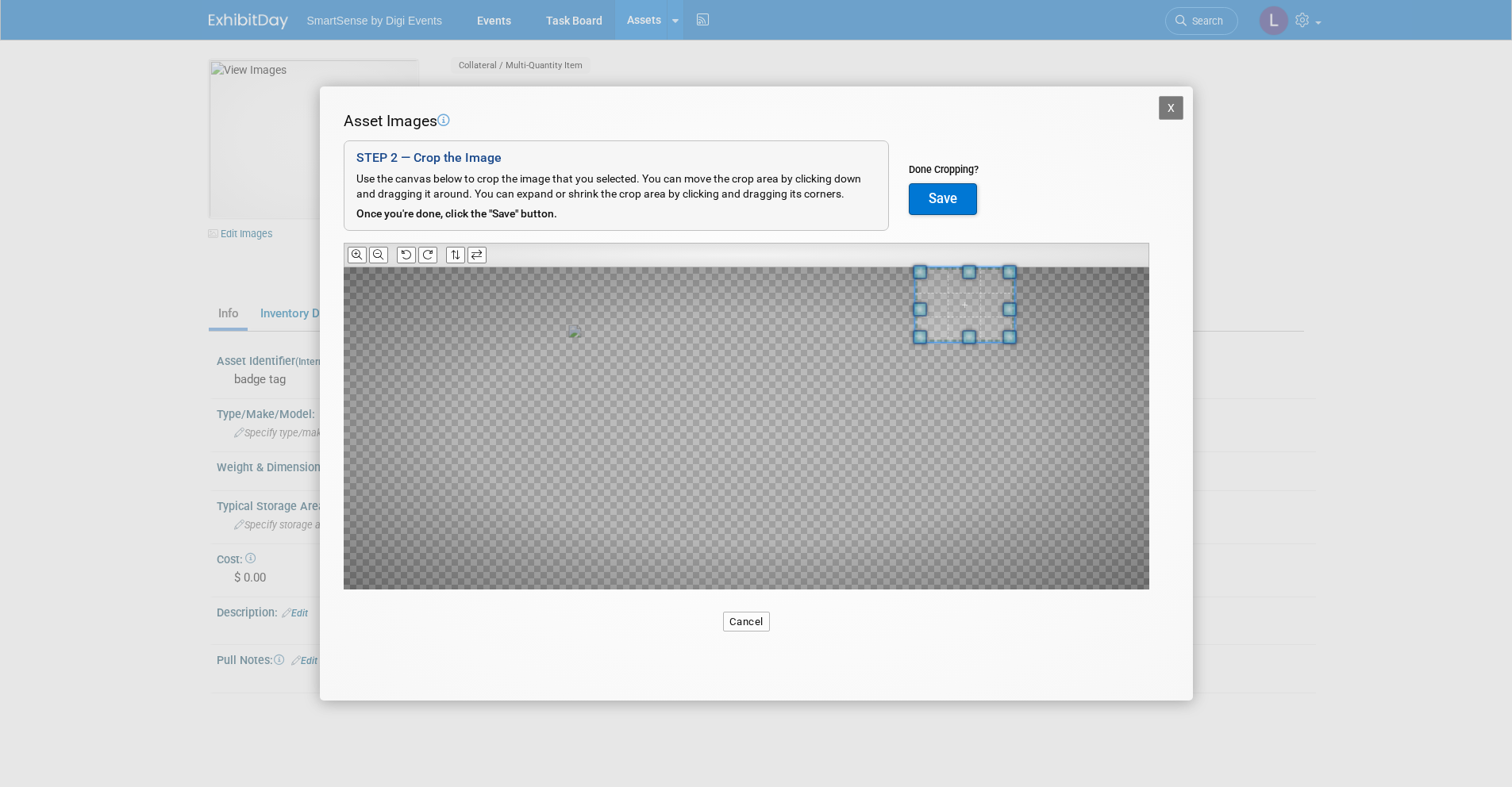
click at [973, 275] on div at bounding box center [747, 428] width 806 height 322
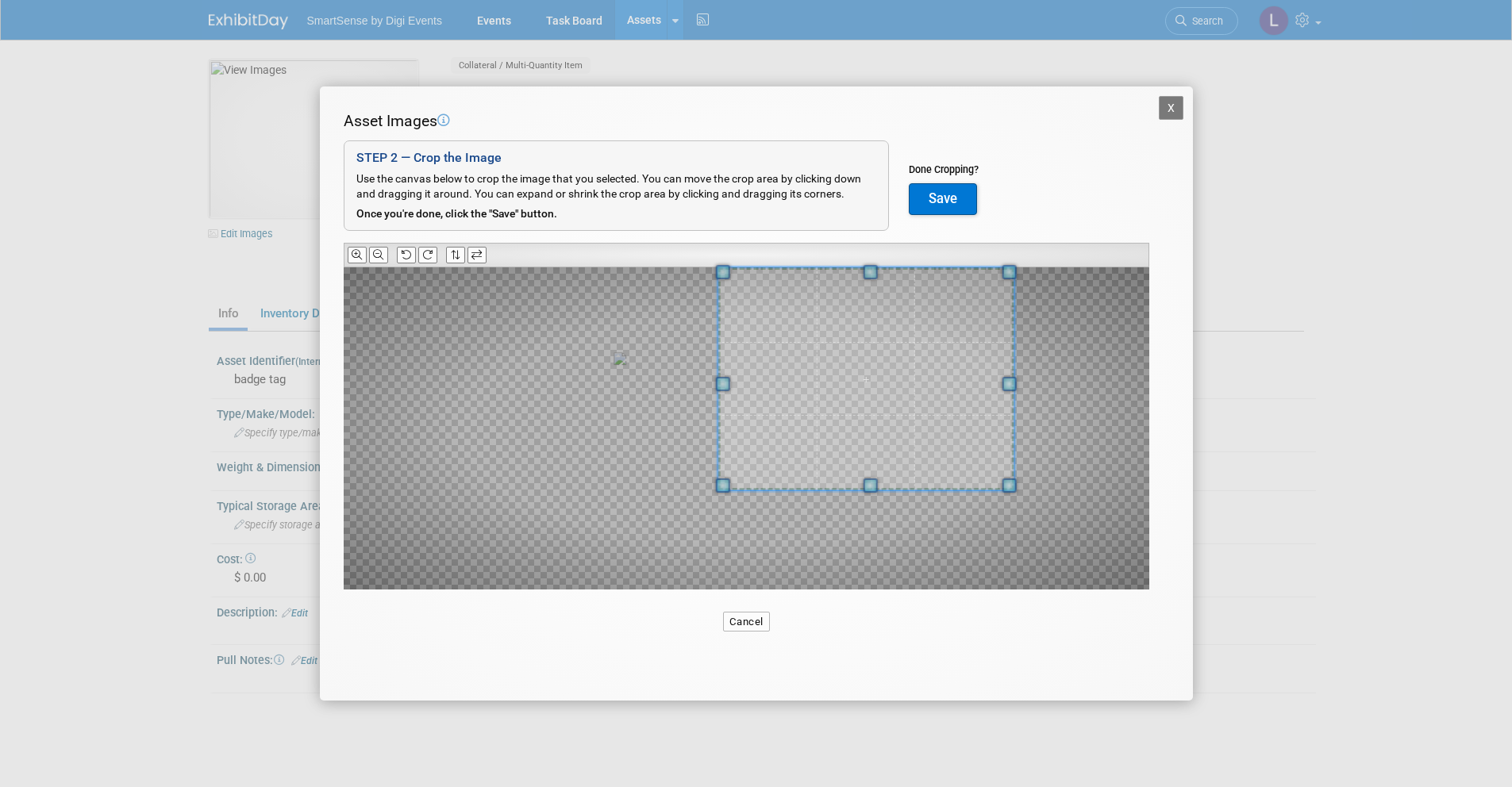
click at [734, 335] on div at bounding box center [865, 378] width 296 height 223
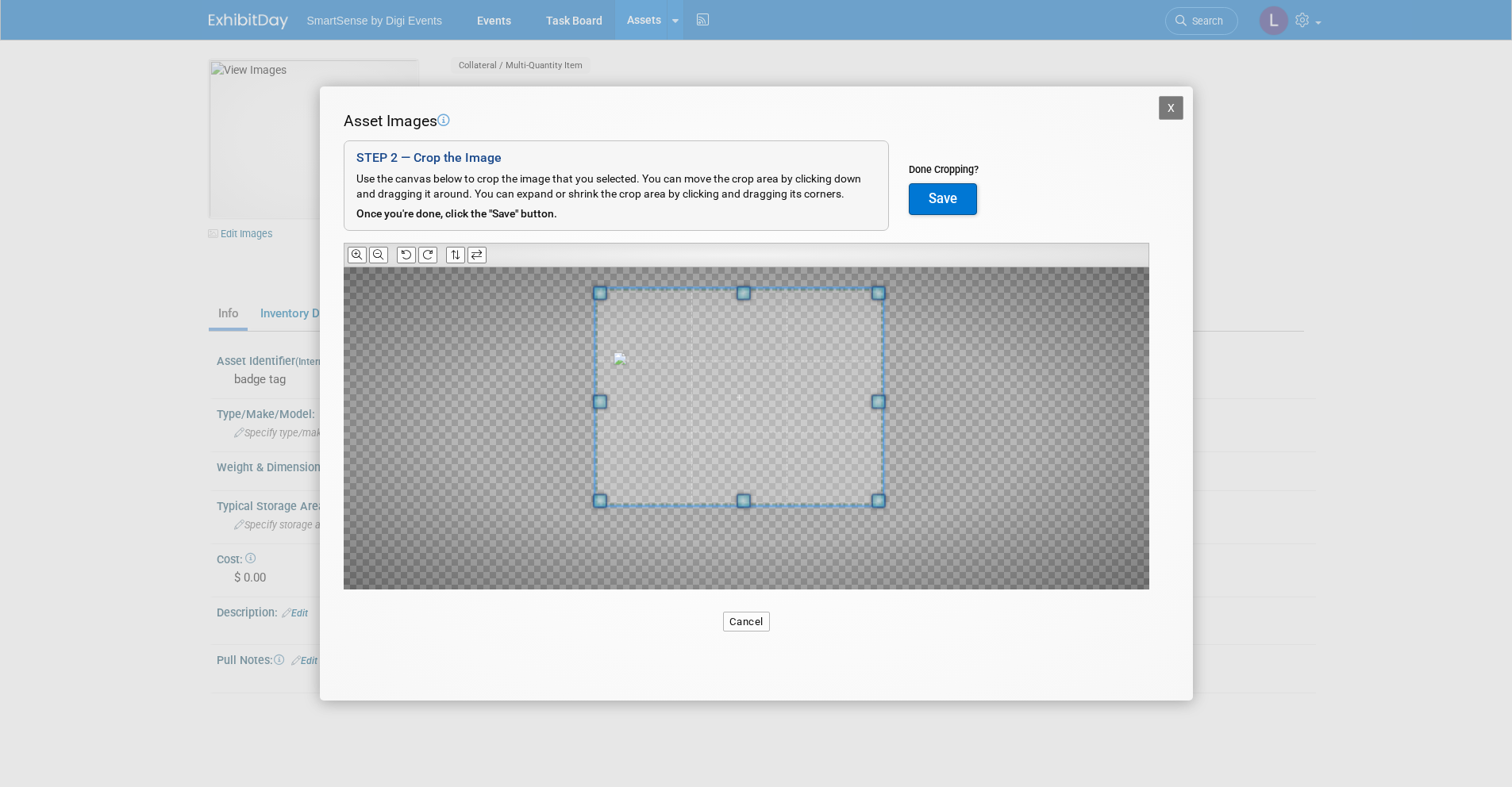
click at [729, 333] on span at bounding box center [739, 397] width 289 height 217
click at [868, 302] on span at bounding box center [870, 300] width 15 height 15
click at [617, 493] on span at bounding box center [617, 488] width 15 height 15
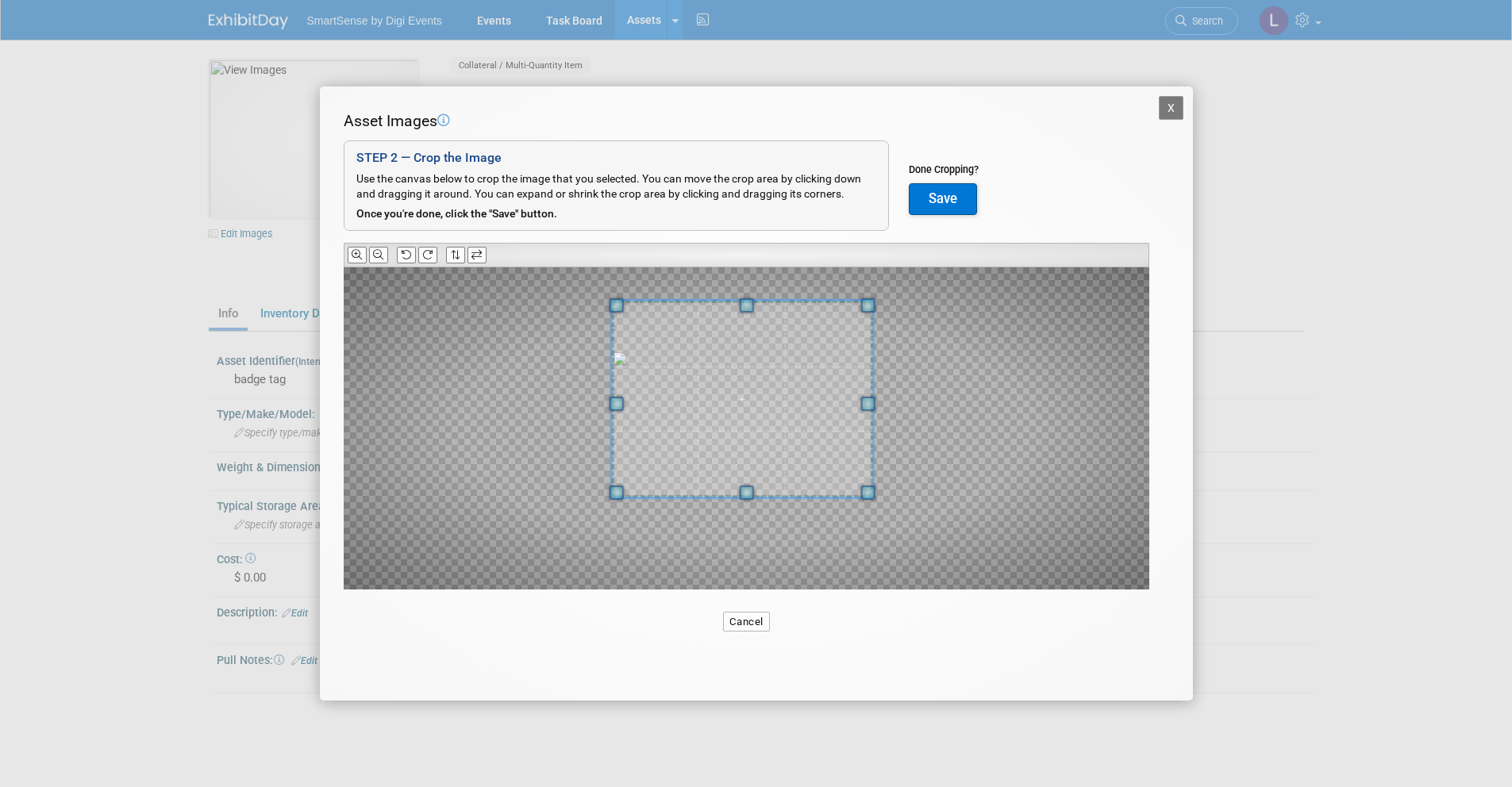
click at [750, 435] on span at bounding box center [742, 399] width 262 height 197
click at [938, 208] on button "Save" at bounding box center [943, 199] width 68 height 32
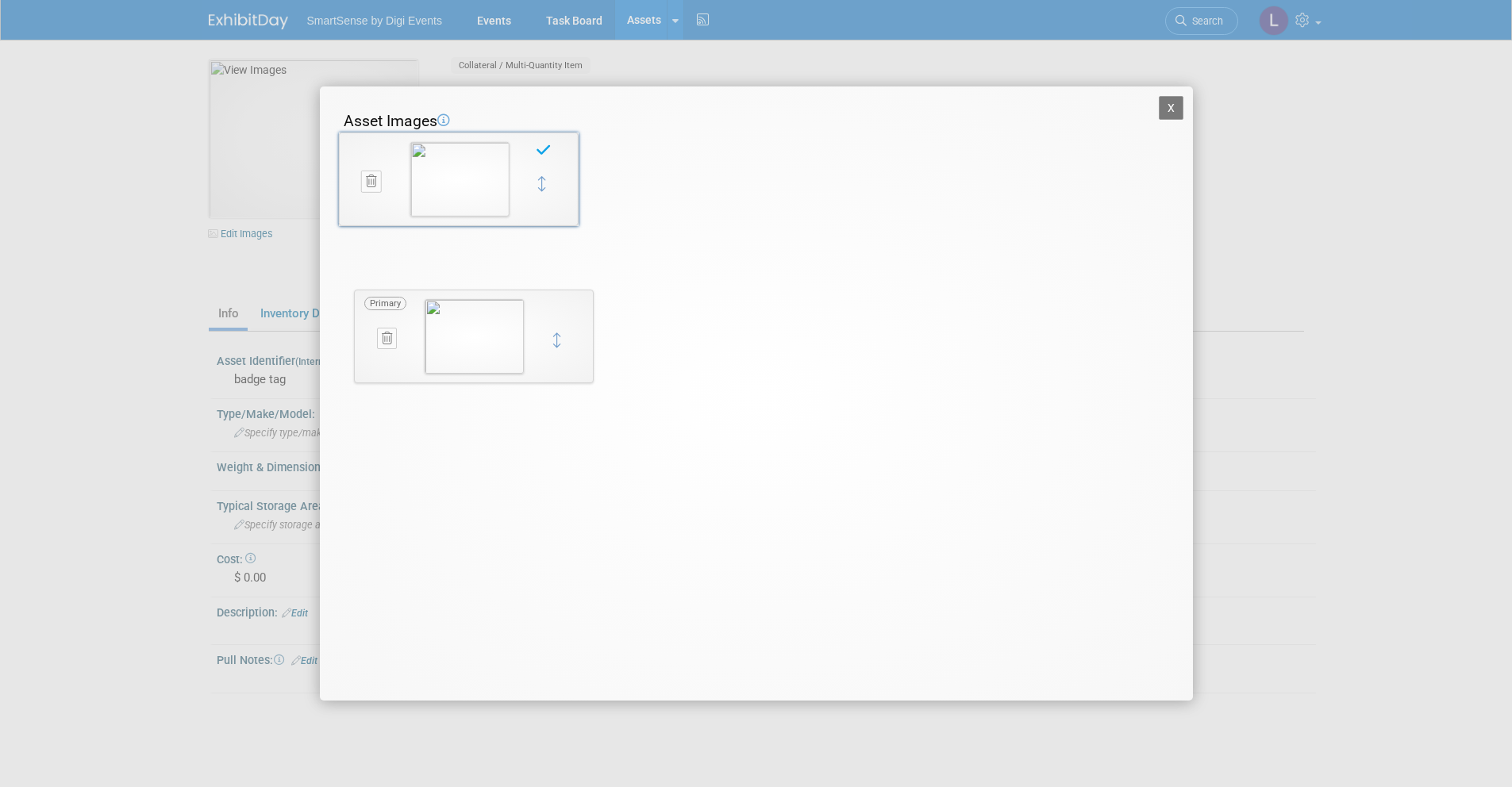
drag, startPoint x: 551, startPoint y: 337, endPoint x: 534, endPoint y: 171, distance: 166.9
click at [1185, 102] on div "X Asset Images Add Image STEP 2 — Crop the Image Use the canvas below to crop t…" at bounding box center [756, 393] width 873 height 614
click at [1169, 116] on button "X" at bounding box center [1171, 107] width 25 height 24
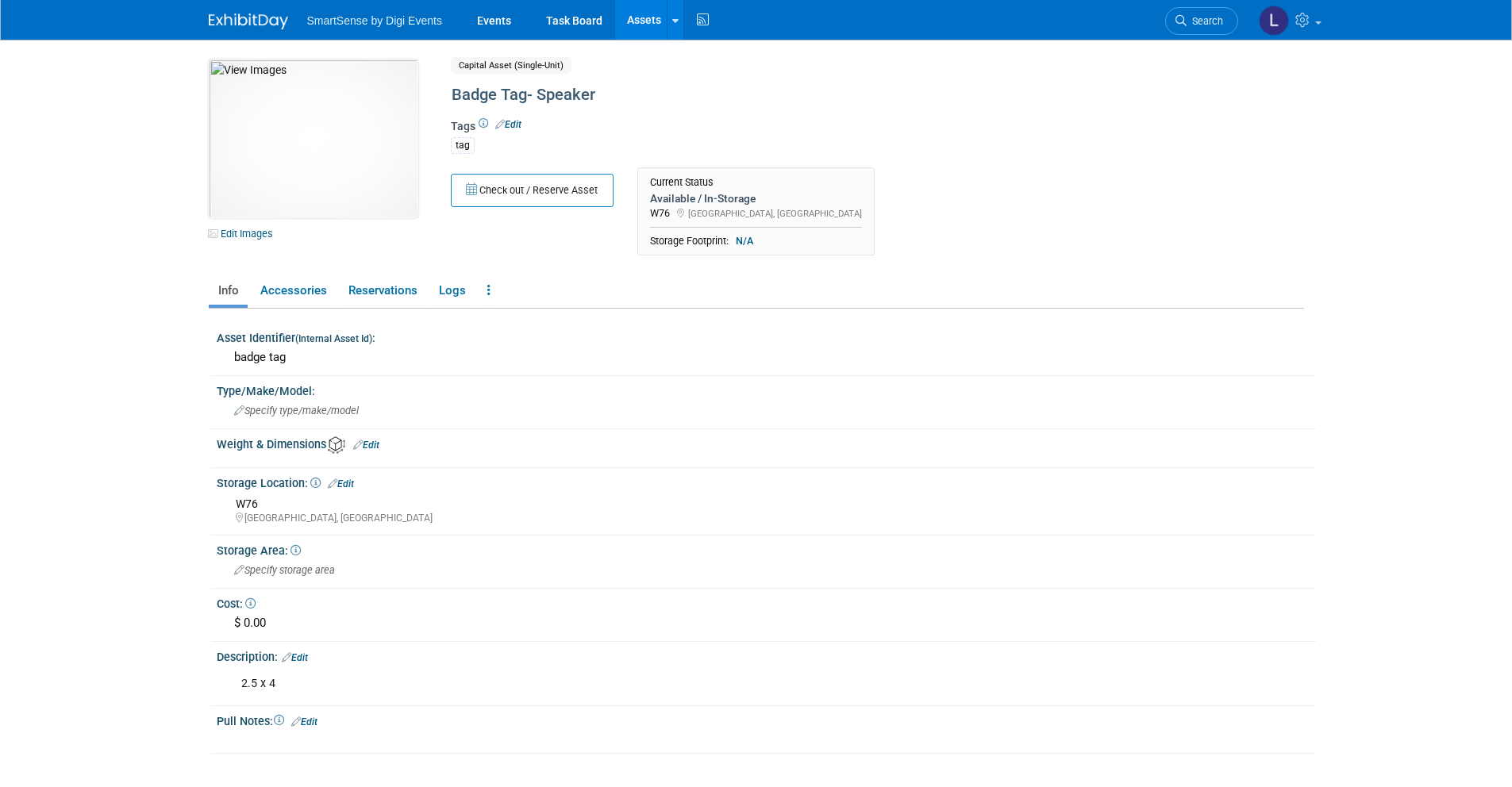
click at [513, 120] on link "Edit" at bounding box center [509, 125] width 26 height 11
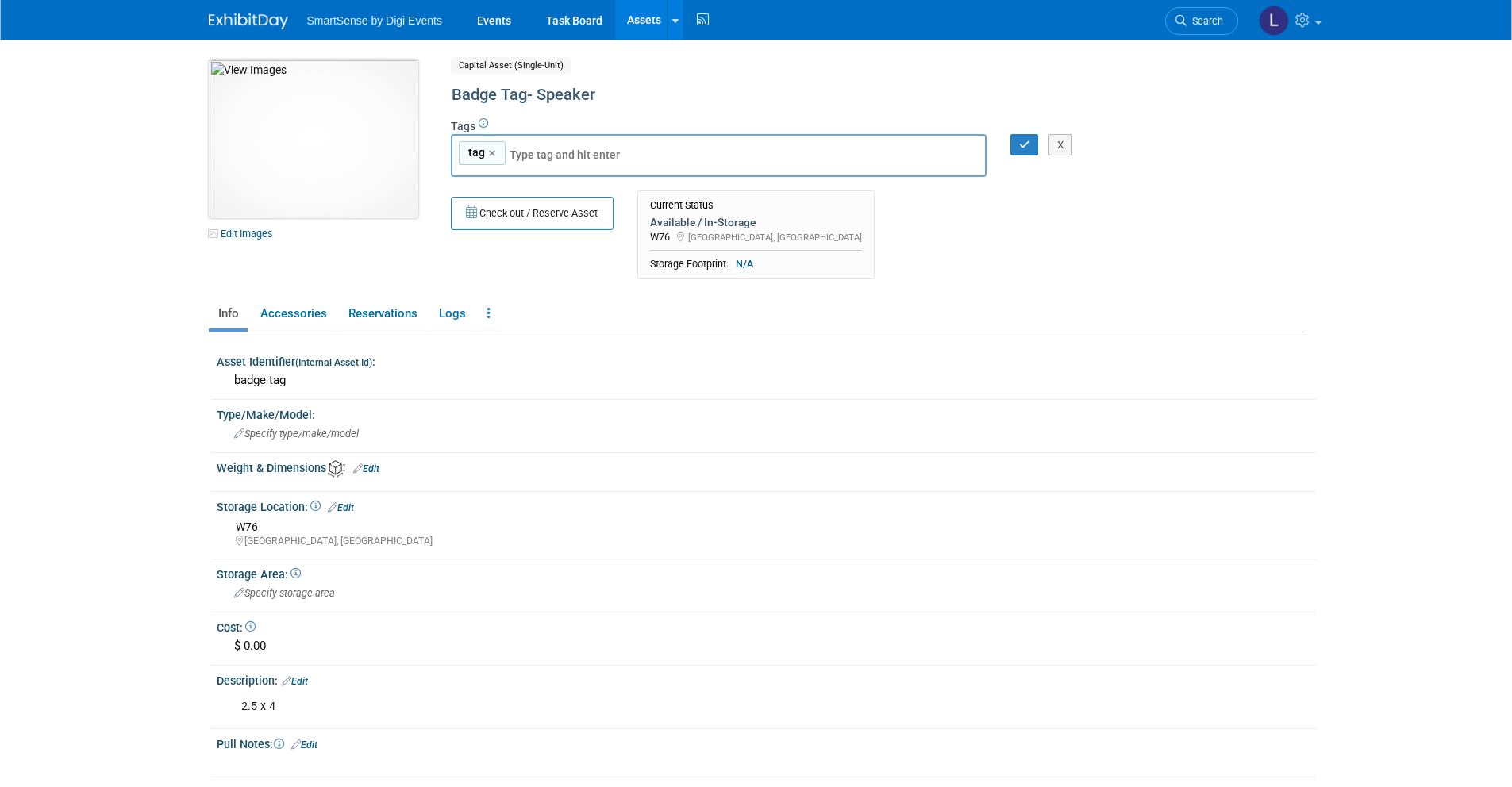
click at [314, 202] on img at bounding box center [314, 138] width 210 height 158
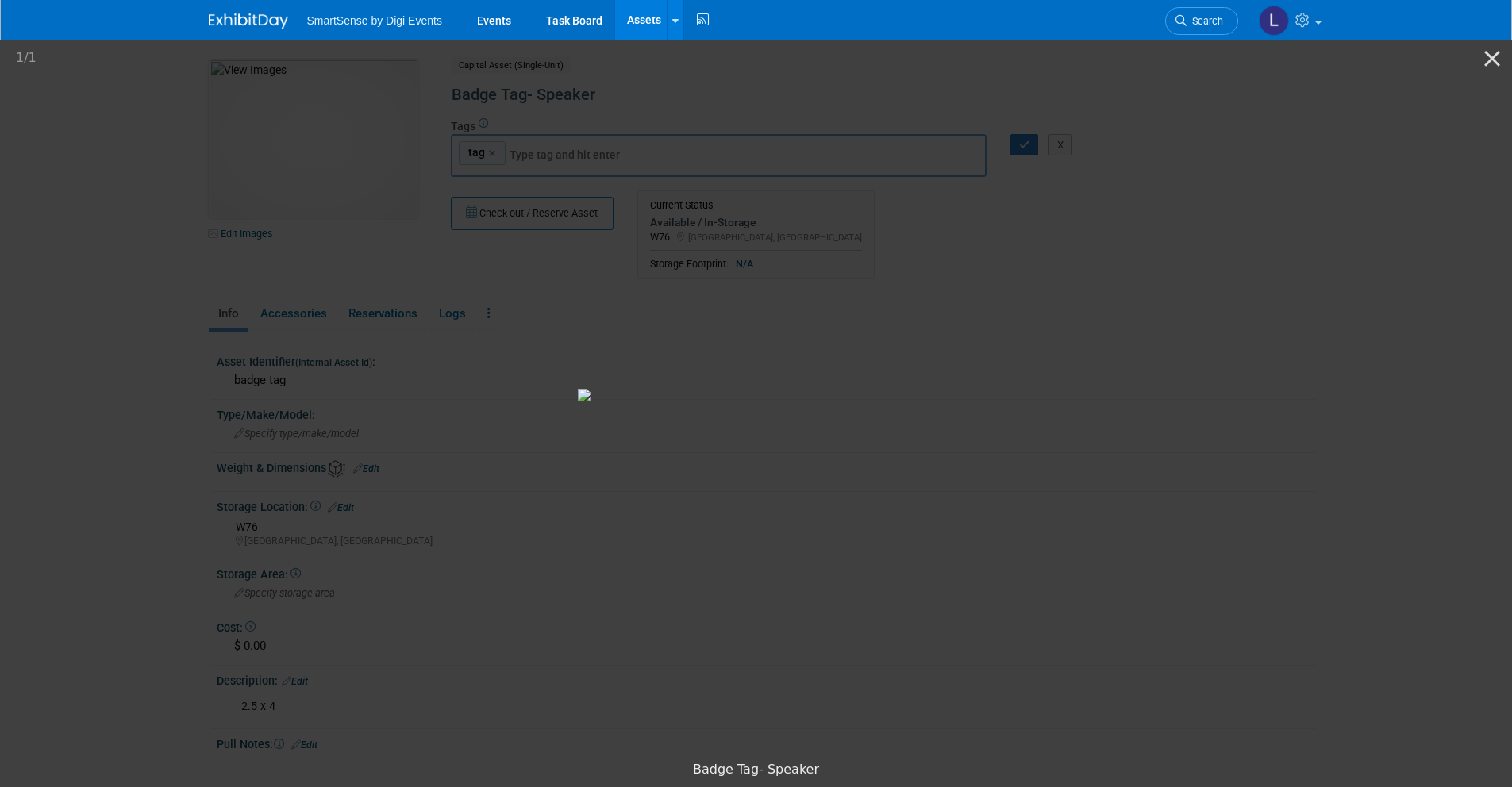
click at [1146, 179] on picture at bounding box center [756, 395] width 1512 height 716
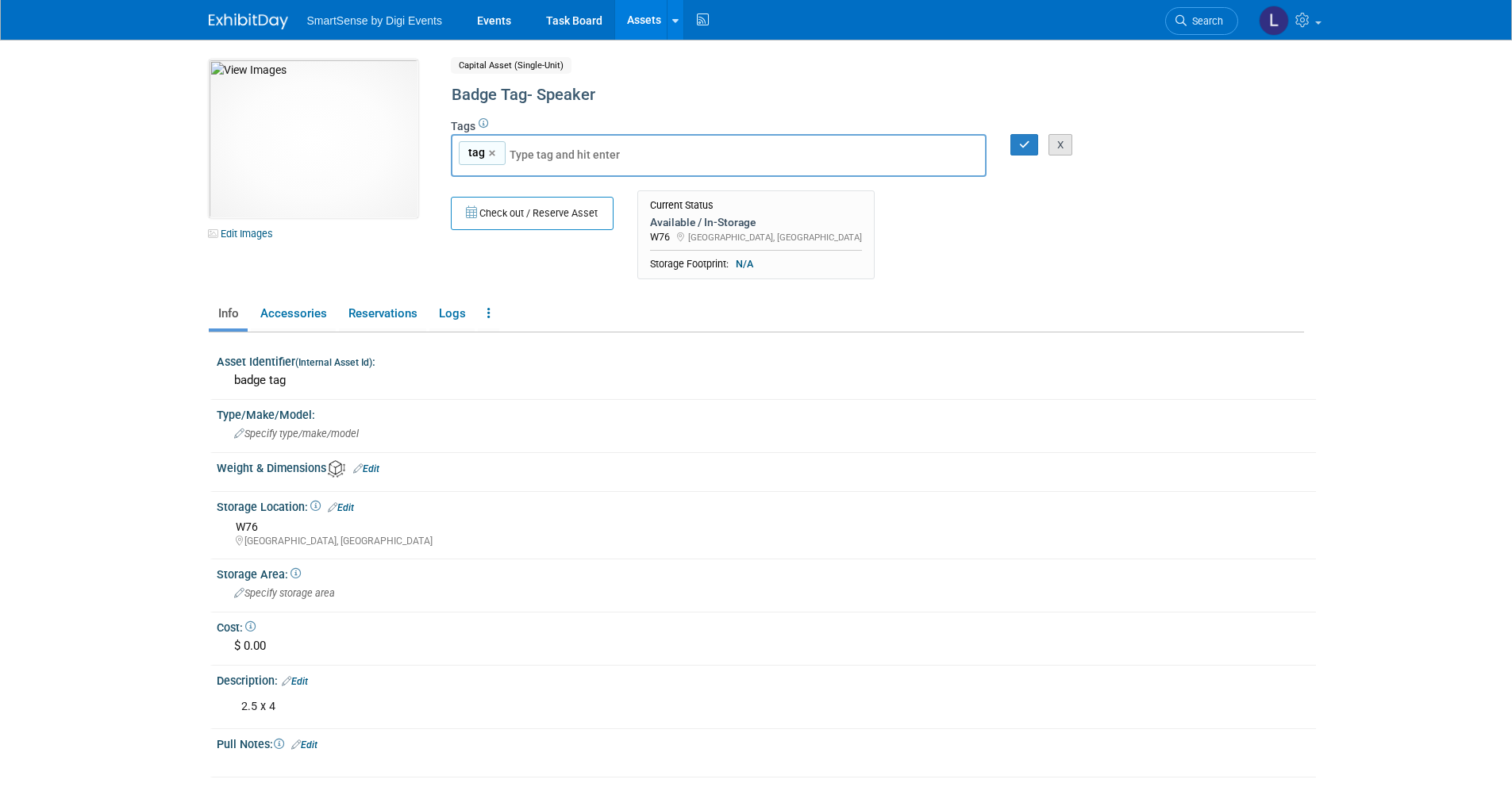
click at [1055, 148] on button "X" at bounding box center [1061, 145] width 24 height 22
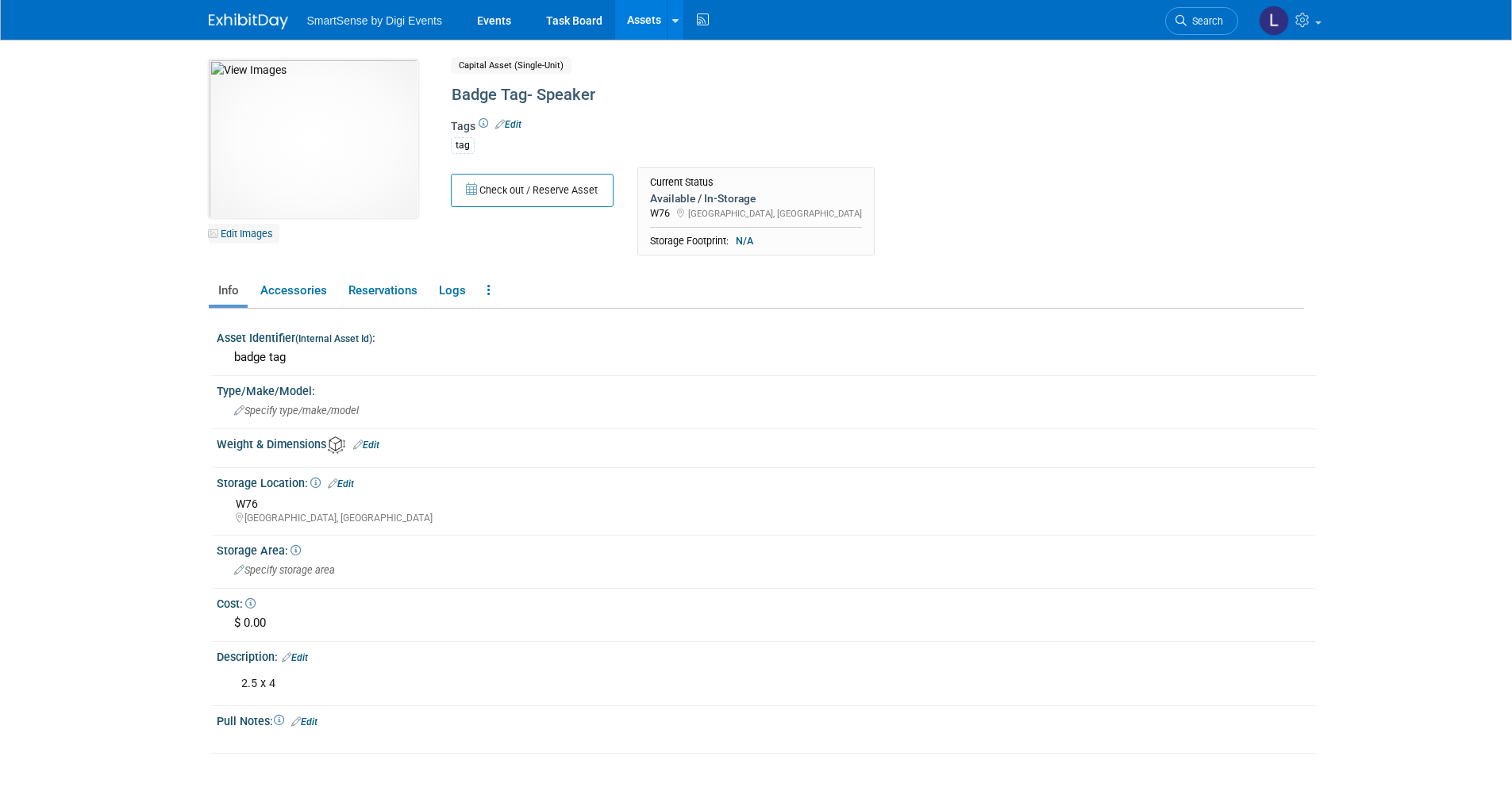
click at [262, 229] on link "Edit Images" at bounding box center [244, 233] width 71 height 19
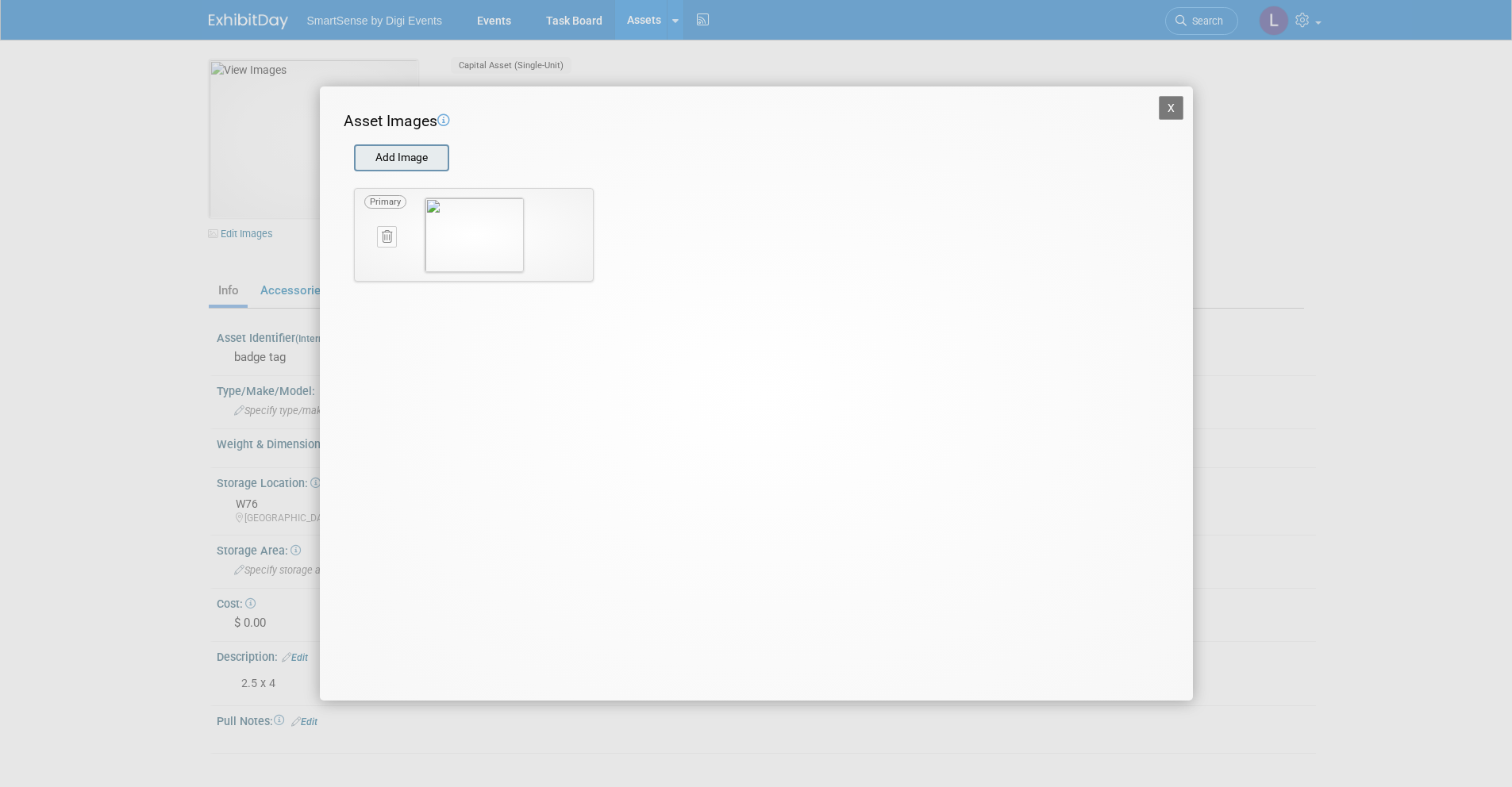
click at [409, 164] on input "file" at bounding box center [353, 158] width 189 height 24
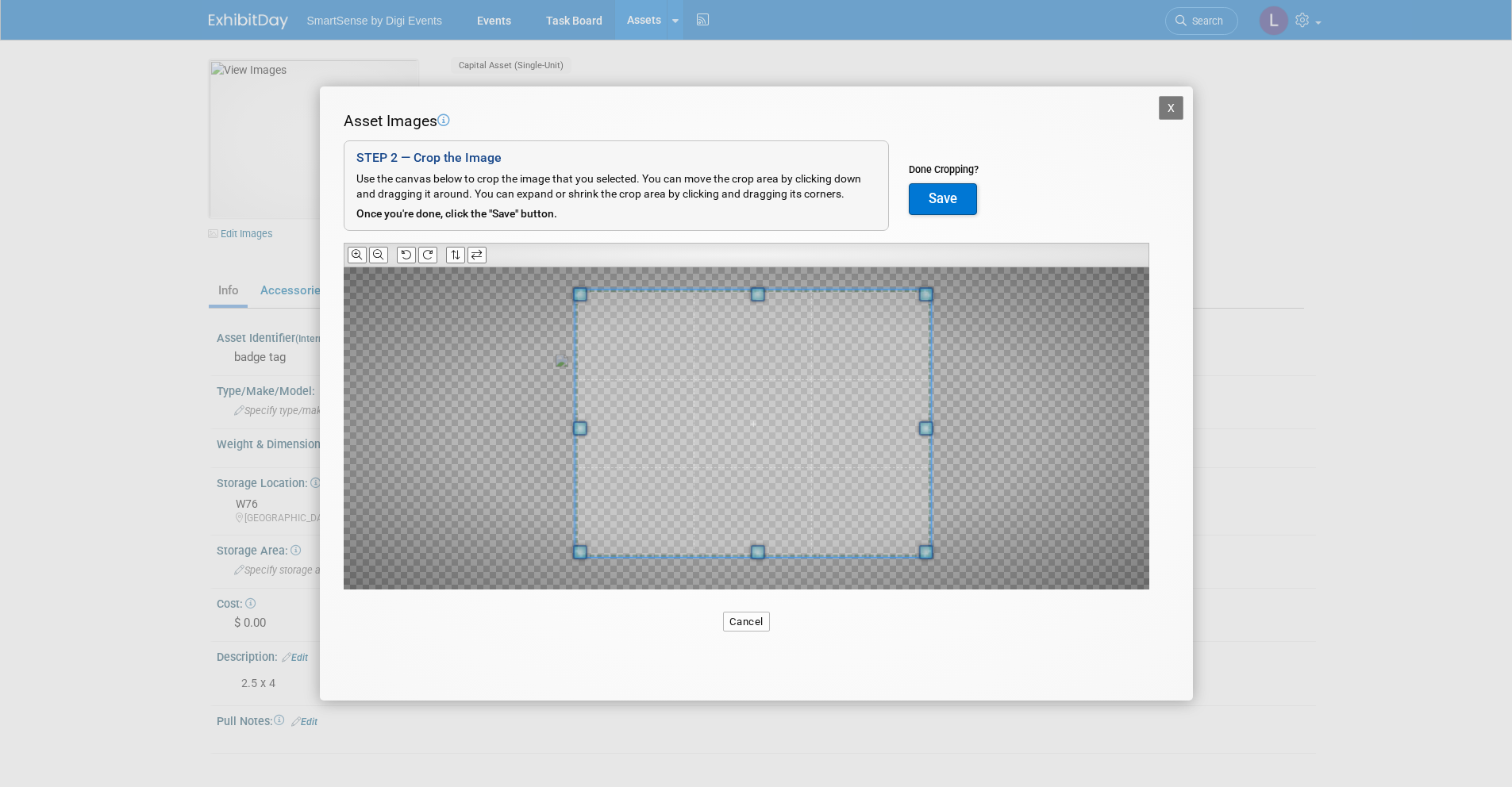
click at [933, 296] on span at bounding box center [926, 295] width 15 height 15
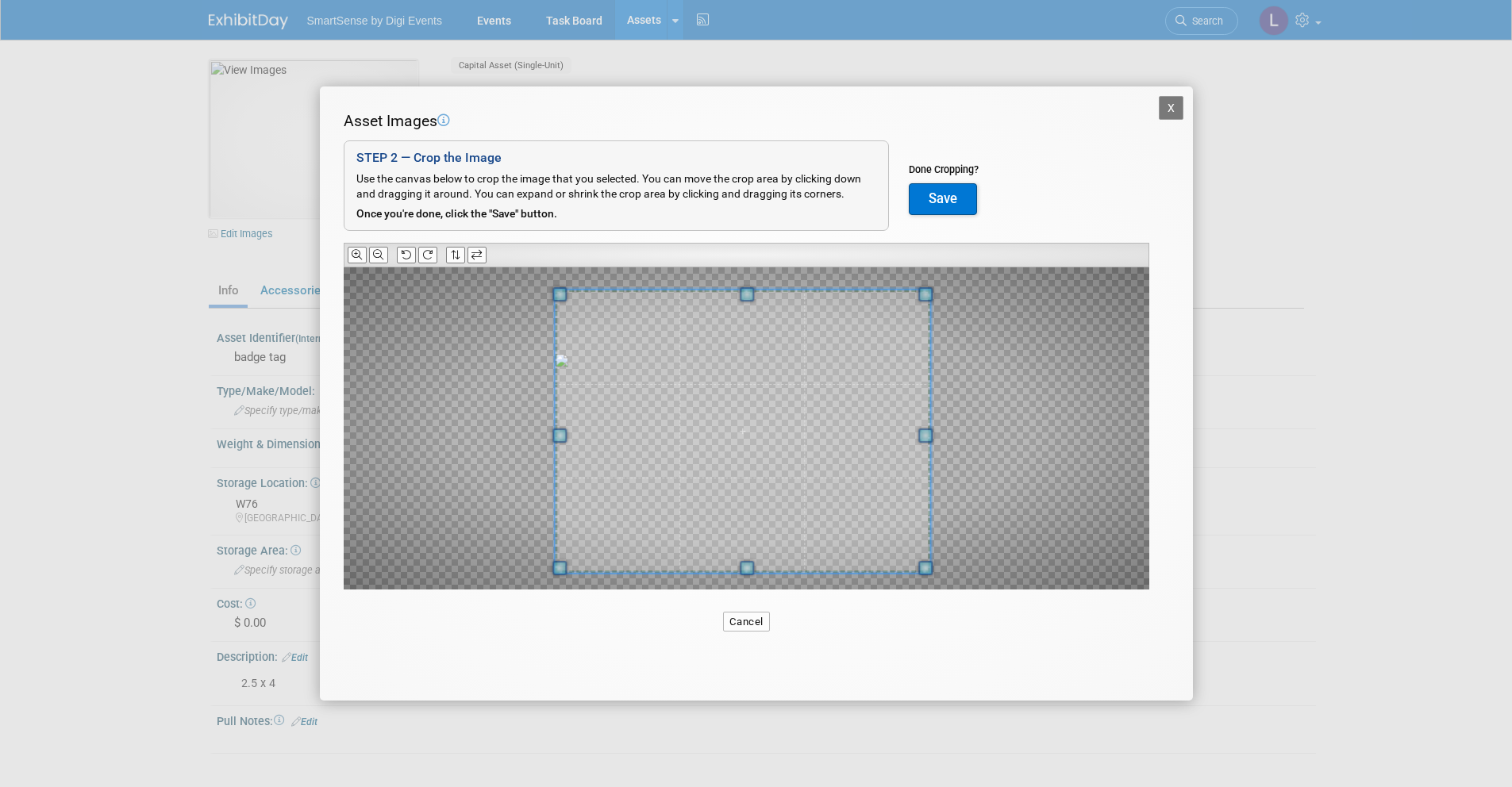
click at [558, 576] on div at bounding box center [747, 428] width 806 height 322
click at [945, 201] on button "Save" at bounding box center [943, 199] width 68 height 32
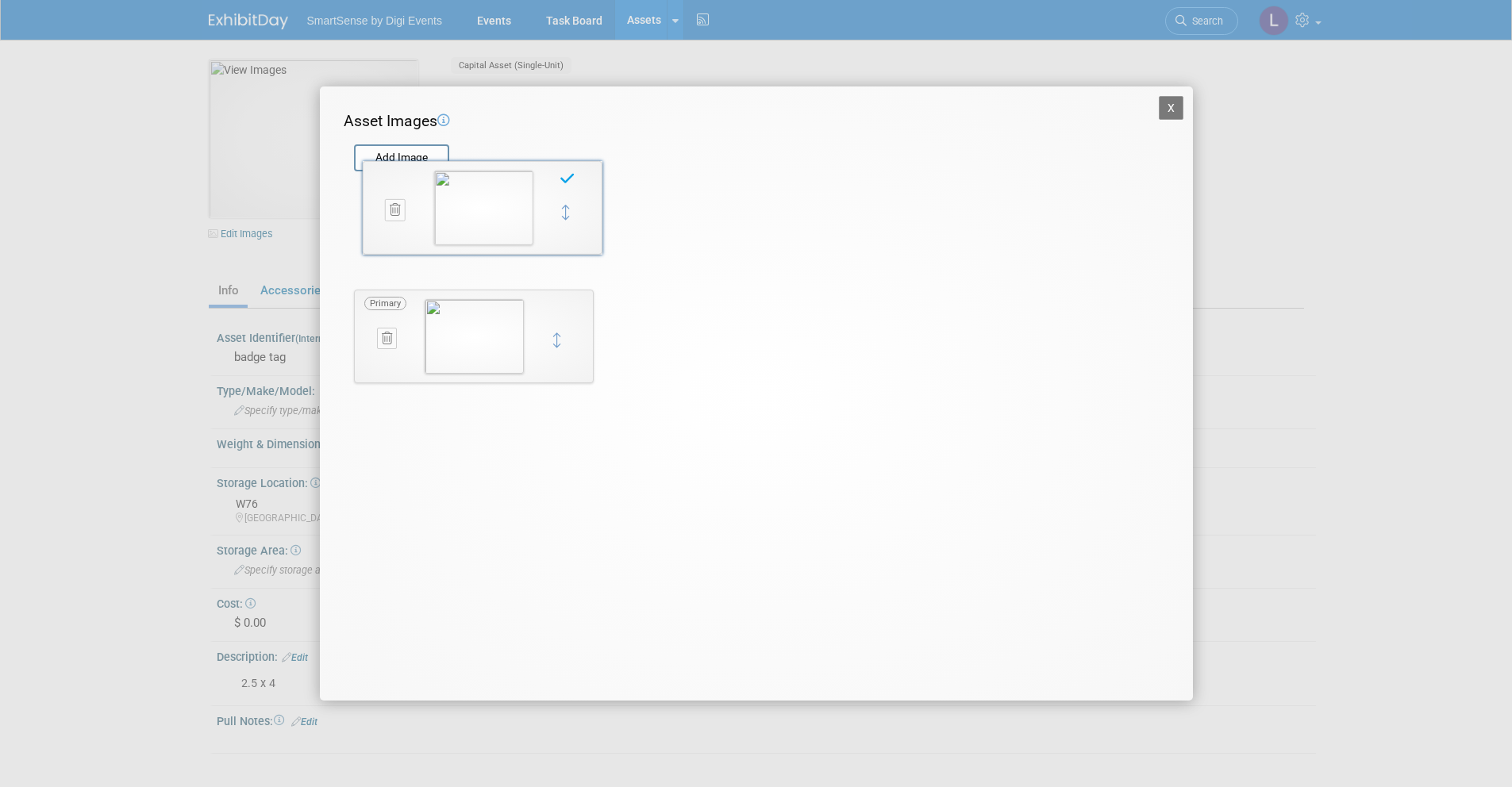
drag, startPoint x: 559, startPoint y: 334, endPoint x: 567, endPoint y: 205, distance: 129.2
click at [1161, 106] on button "X" at bounding box center [1171, 107] width 25 height 24
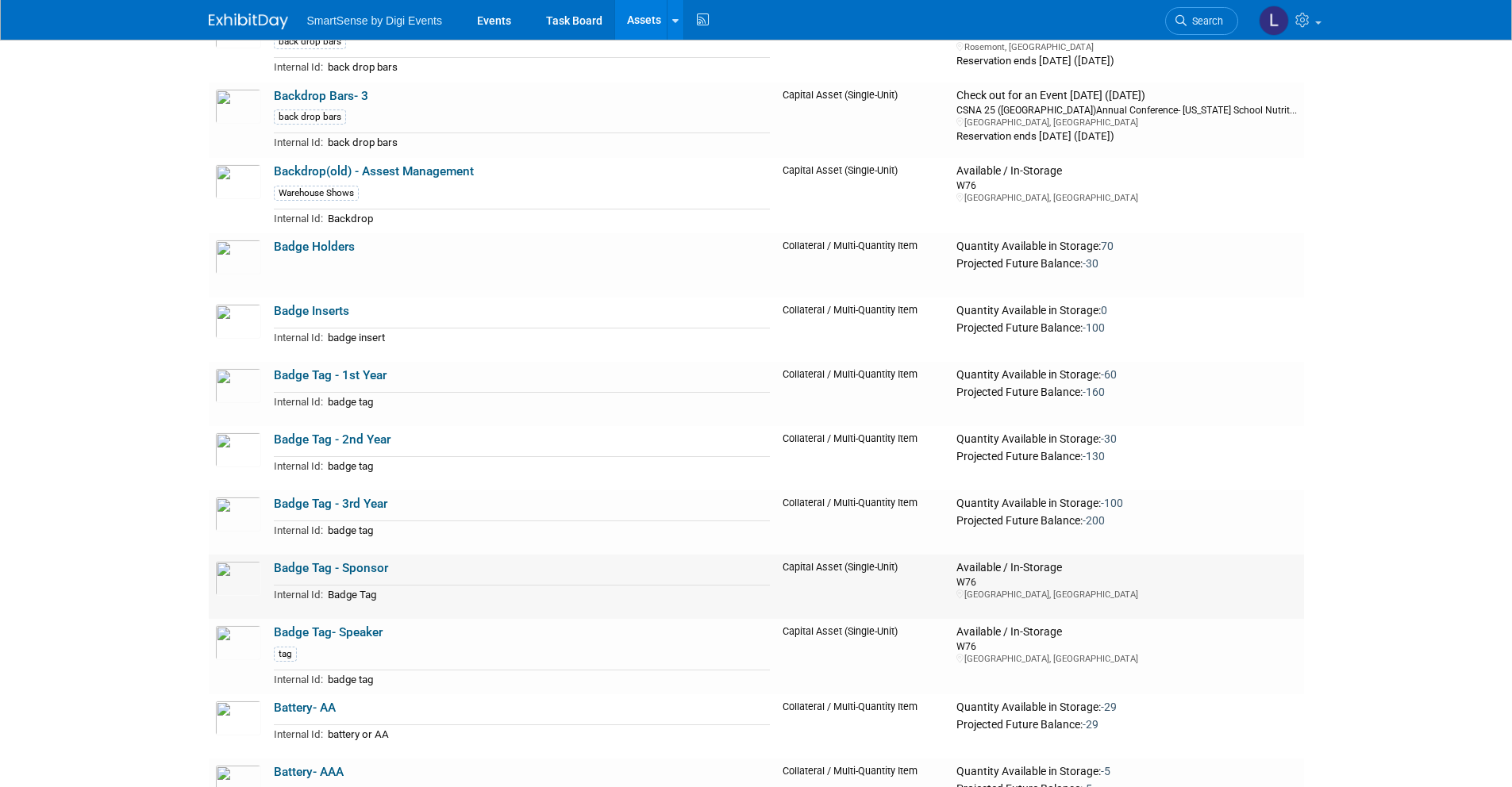
scroll to position [1729, 0]
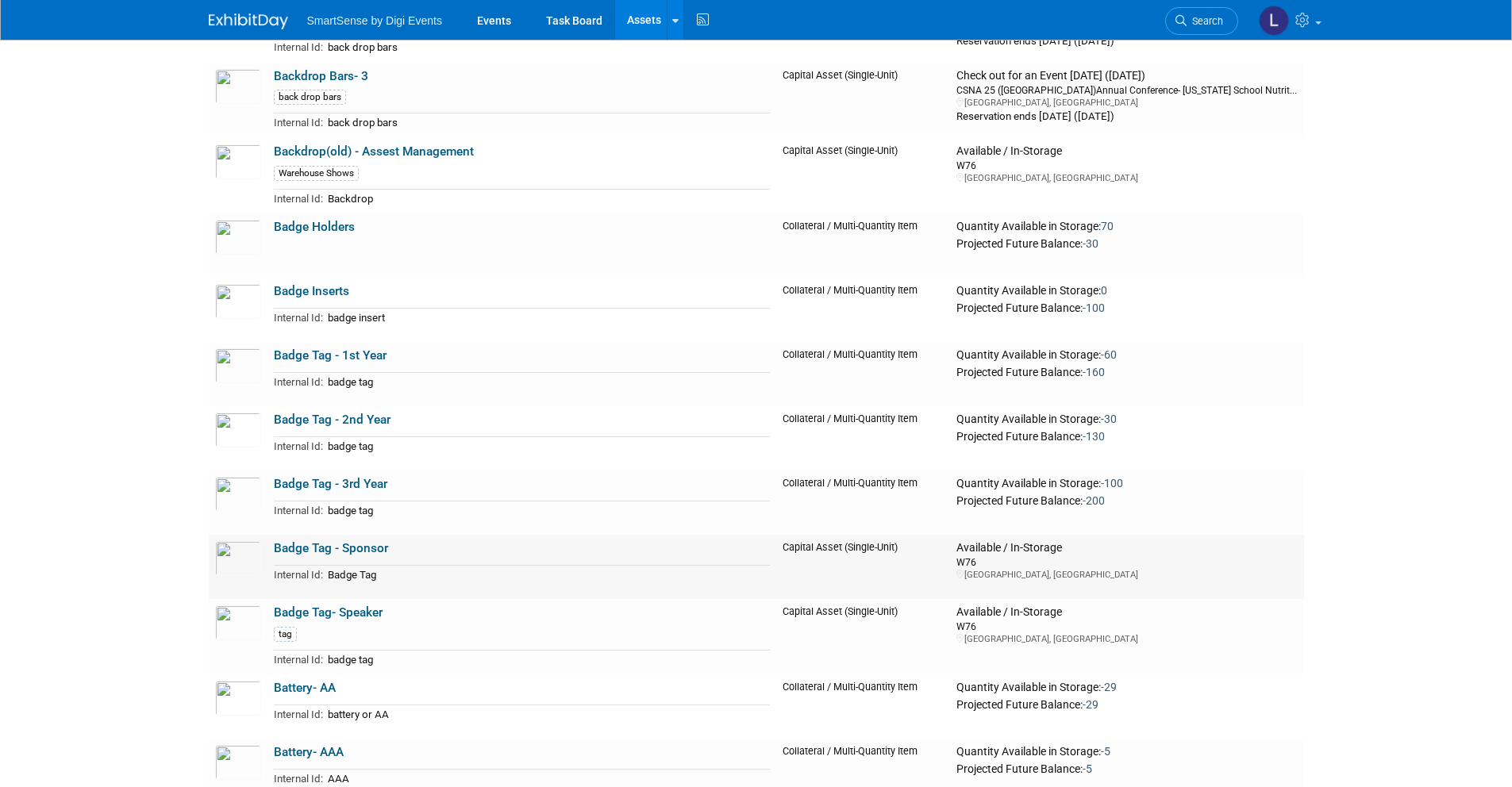
click at [336, 548] on link "Badge Tag - Sponsor" at bounding box center [331, 548] width 115 height 15
click at [322, 483] on link "Badge Tag - 3rd Year" at bounding box center [331, 484] width 114 height 15
